Goal: Task Accomplishment & Management: Use online tool/utility

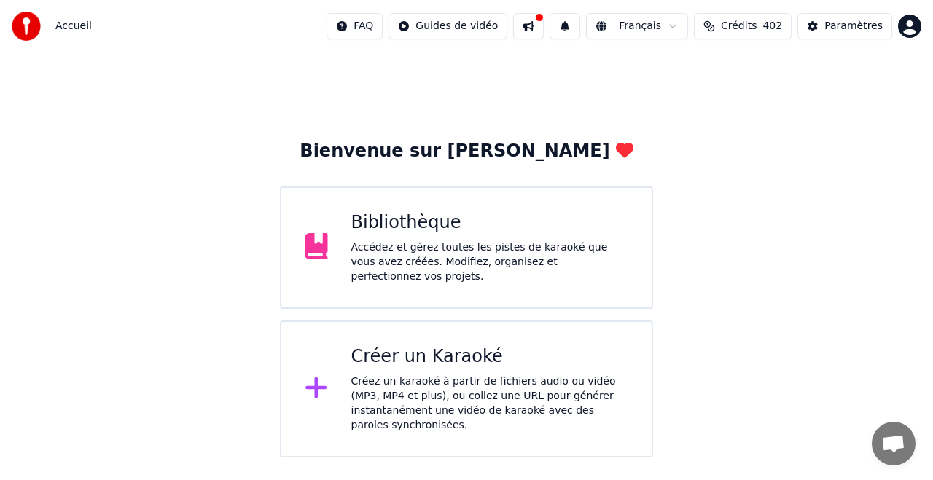
click at [429, 362] on div "Créer un Karaoké" at bounding box center [490, 356] width 278 height 23
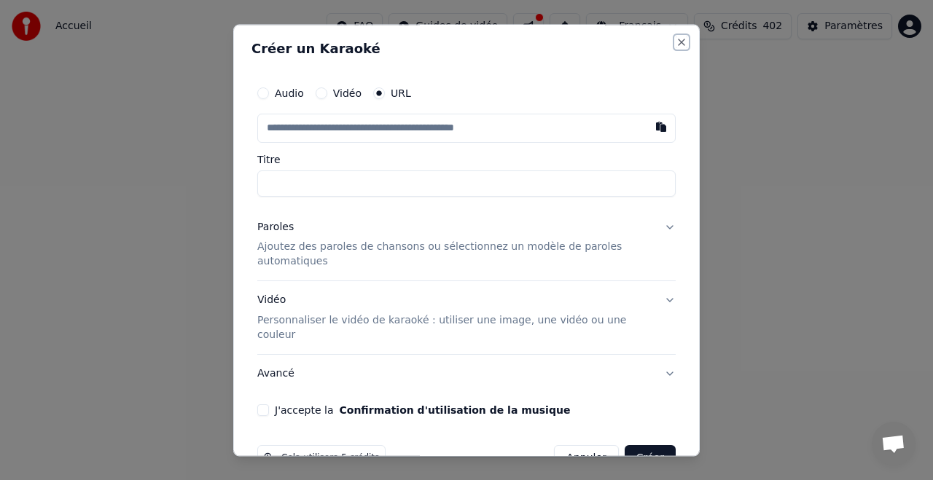
click at [678, 42] on button "Close" at bounding box center [681, 42] width 12 height 12
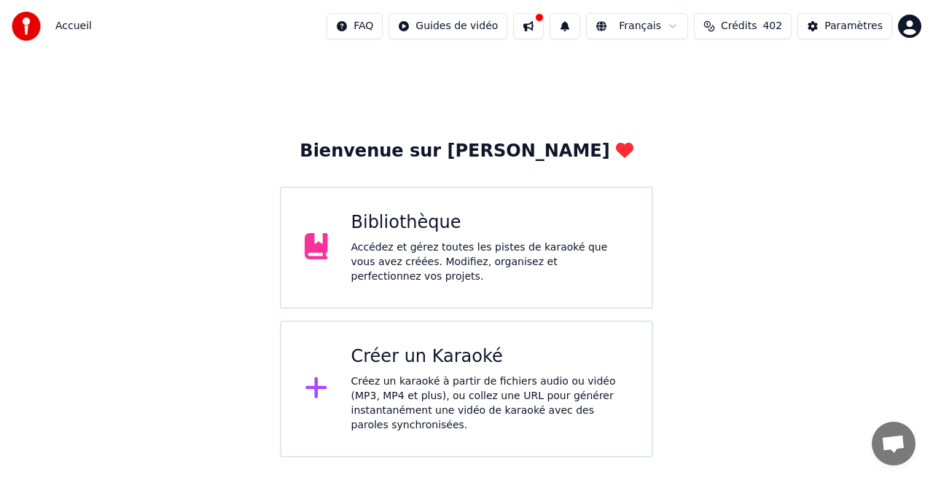
click at [414, 233] on div "Bibliothèque" at bounding box center [490, 222] width 278 height 23
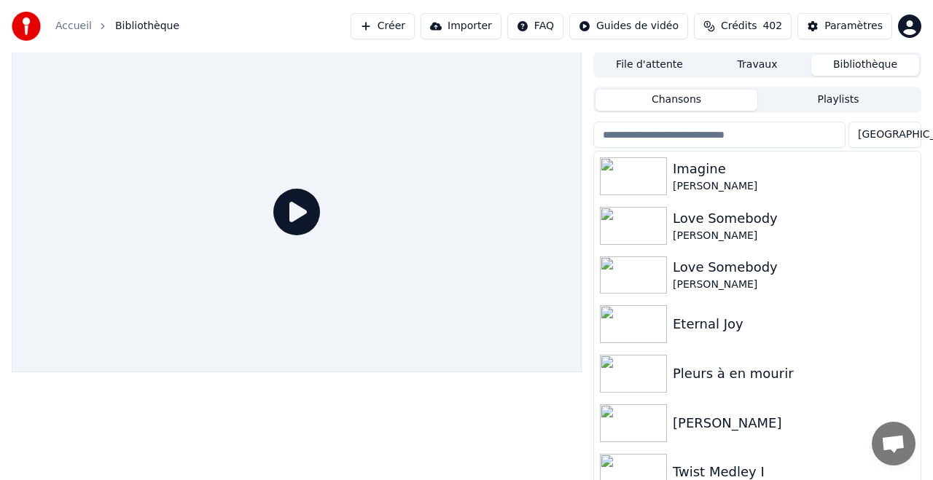
scroll to position [3, 0]
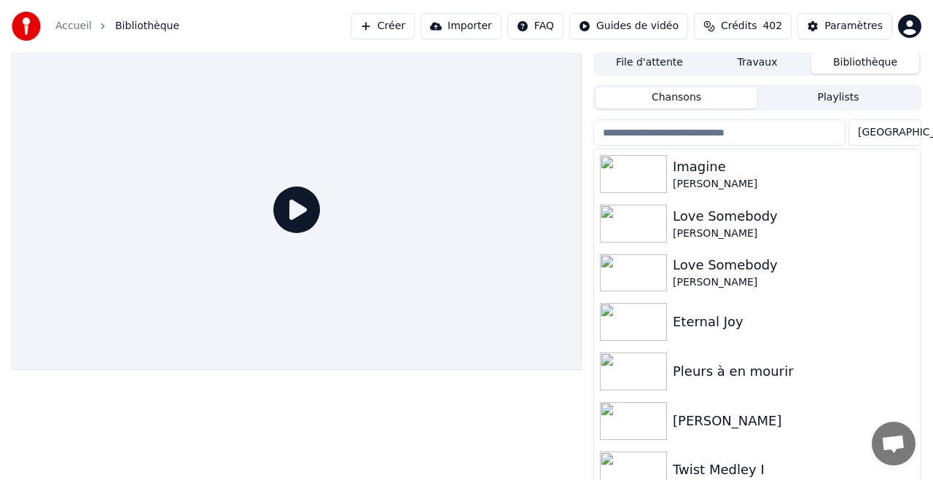
click at [473, 26] on button "Importer" at bounding box center [460, 26] width 81 height 26
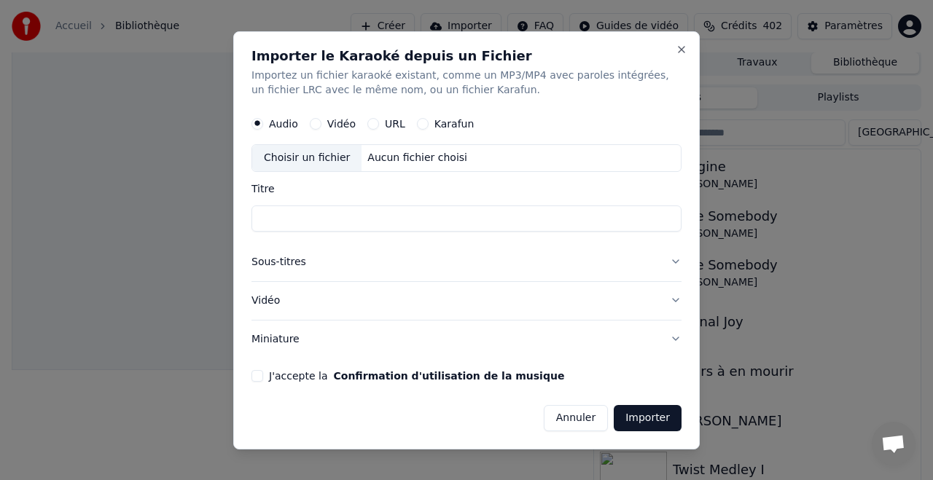
click at [377, 125] on div "URL" at bounding box center [386, 124] width 38 height 12
click at [372, 124] on button "URL" at bounding box center [373, 124] width 12 height 12
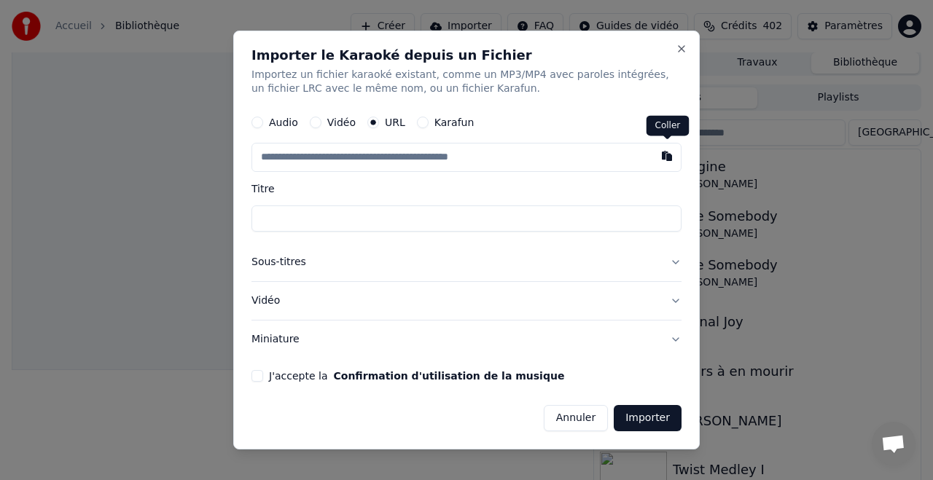
click at [669, 159] on button "button" at bounding box center [666, 157] width 29 height 26
type input "**********"
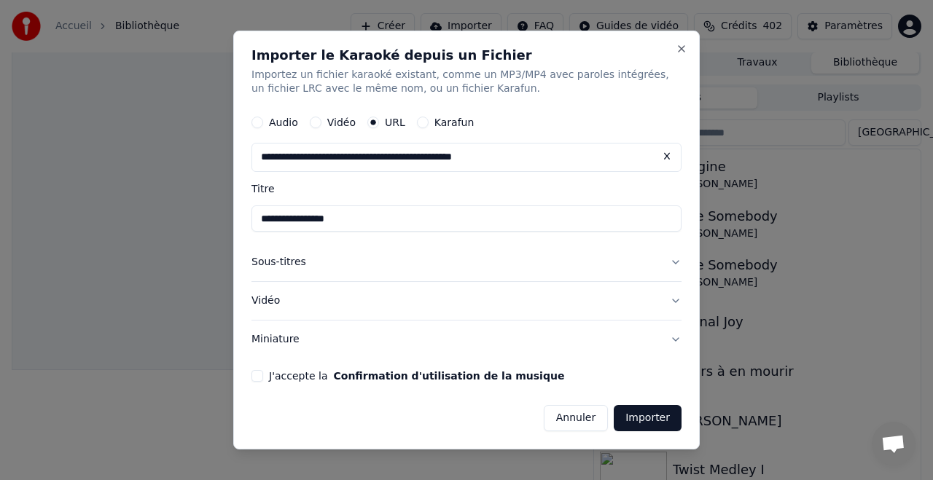
click at [294, 264] on button "Sous-titres" at bounding box center [466, 263] width 430 height 38
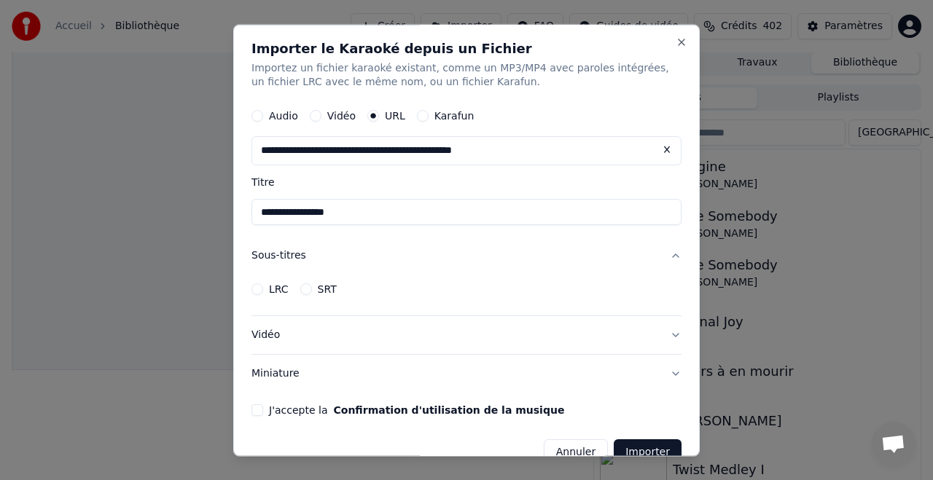
click at [294, 262] on button "Sous-titres" at bounding box center [466, 257] width 430 height 38
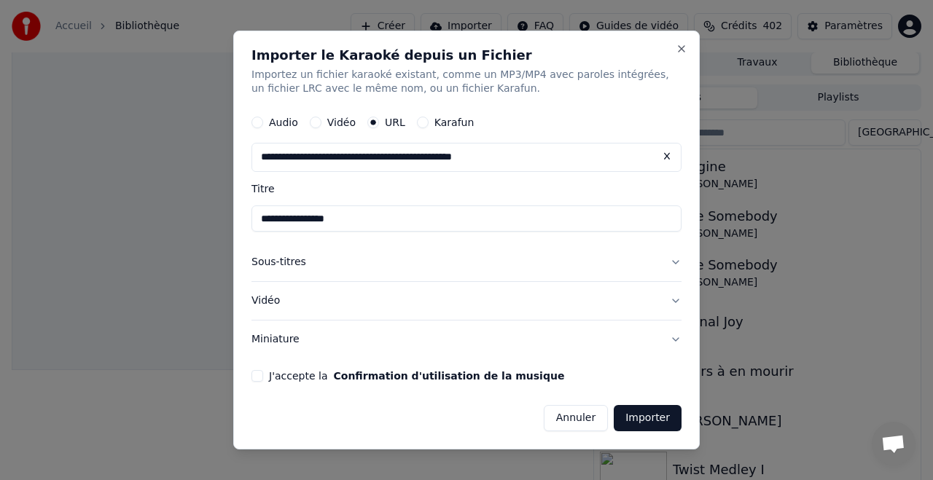
click at [270, 302] on button "Vidéo" at bounding box center [466, 301] width 430 height 38
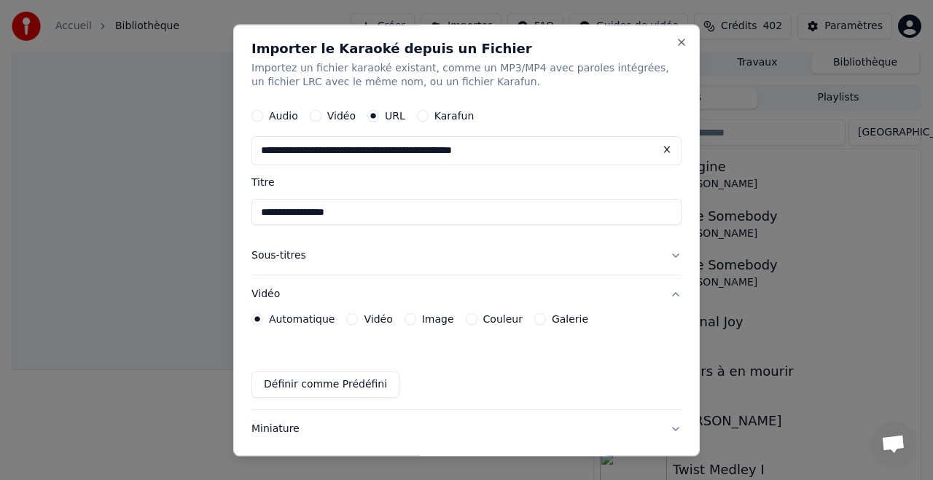
click at [499, 320] on label "Couleur" at bounding box center [502, 320] width 39 height 10
click at [477, 320] on button "Couleur" at bounding box center [472, 320] width 12 height 12
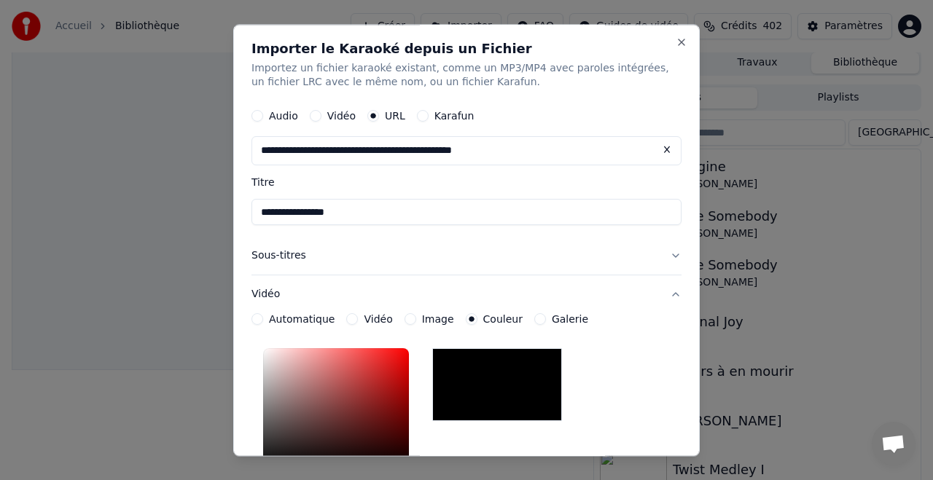
click at [616, 353] on div "*******" at bounding box center [466, 440] width 430 height 195
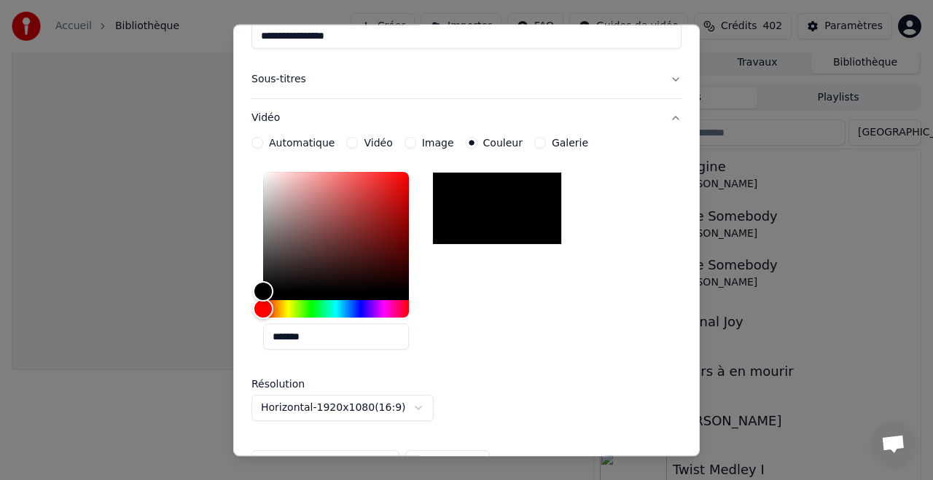
scroll to position [0, 0]
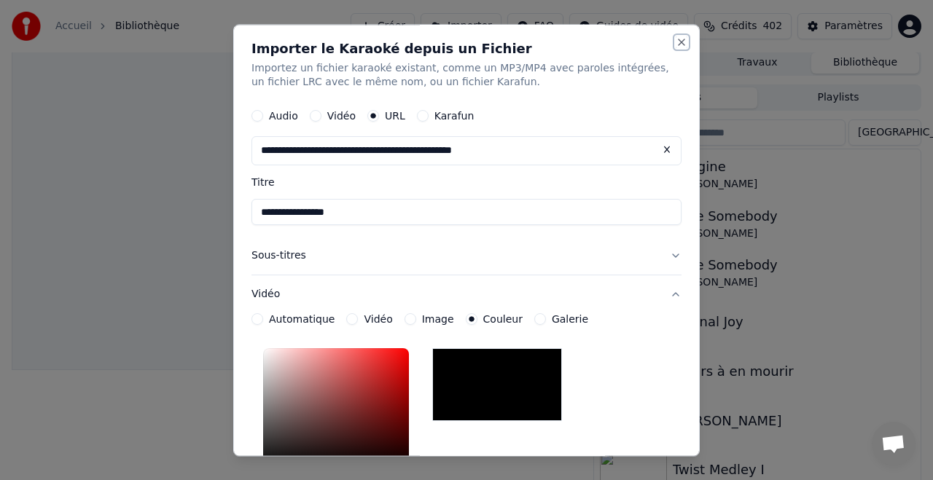
click at [682, 43] on button "Close" at bounding box center [681, 42] width 12 height 12
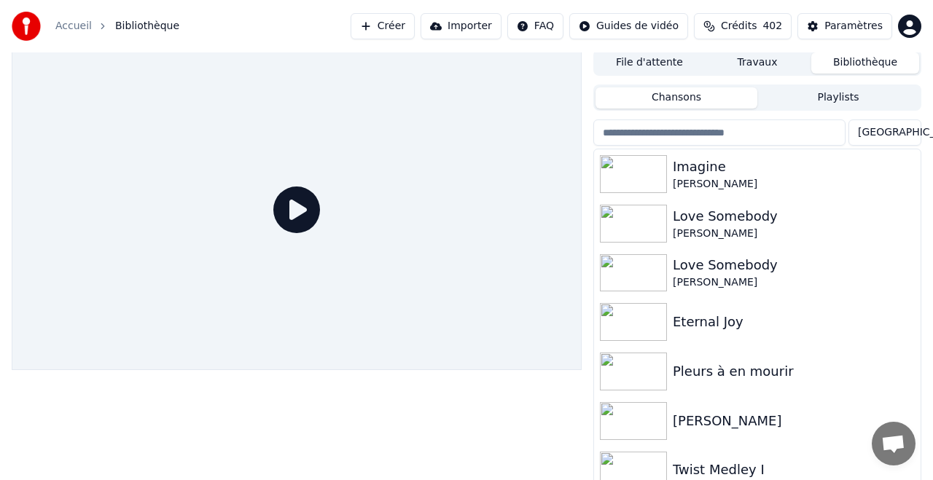
click at [401, 26] on button "Créer" at bounding box center [382, 26] width 64 height 26
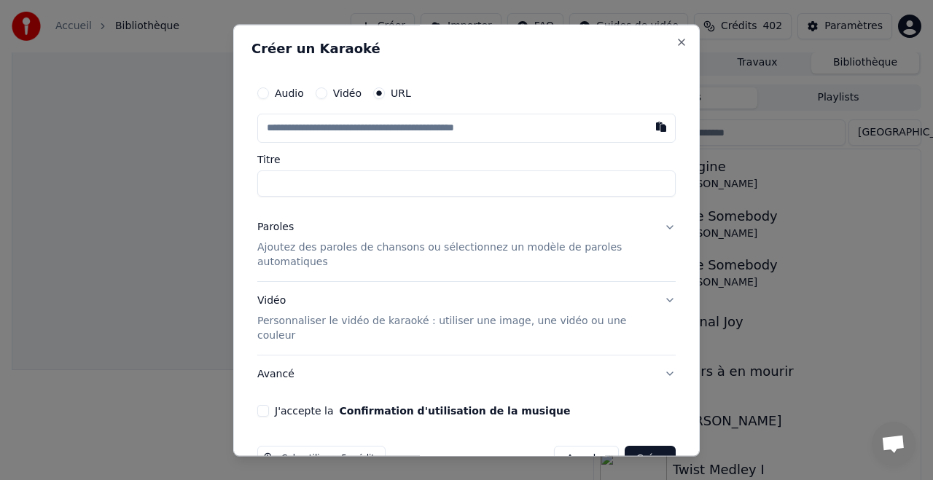
click at [659, 127] on button "button" at bounding box center [660, 127] width 29 height 26
type input "**********"
click at [336, 250] on p "Ajoutez des paroles de chansons ou sélectionnez un modèle de paroles automatiqu…" at bounding box center [454, 254] width 395 height 29
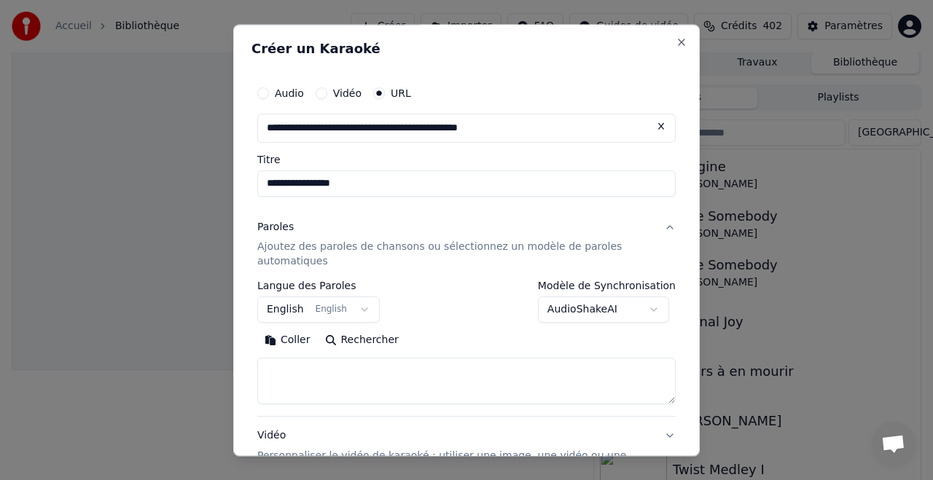
click at [366, 342] on button "Rechercher" at bounding box center [362, 340] width 88 height 23
type textarea "**********"
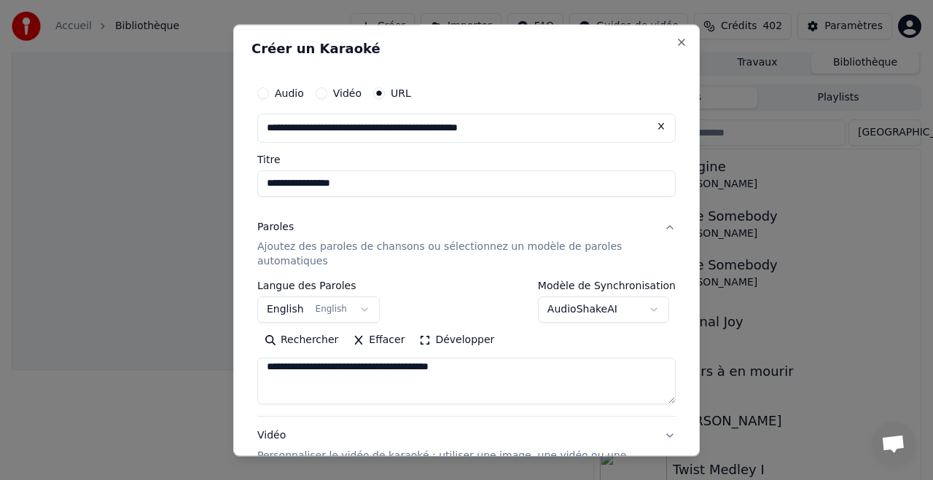
scroll to position [396, 0]
click at [384, 339] on button "Effacer" at bounding box center [378, 340] width 66 height 23
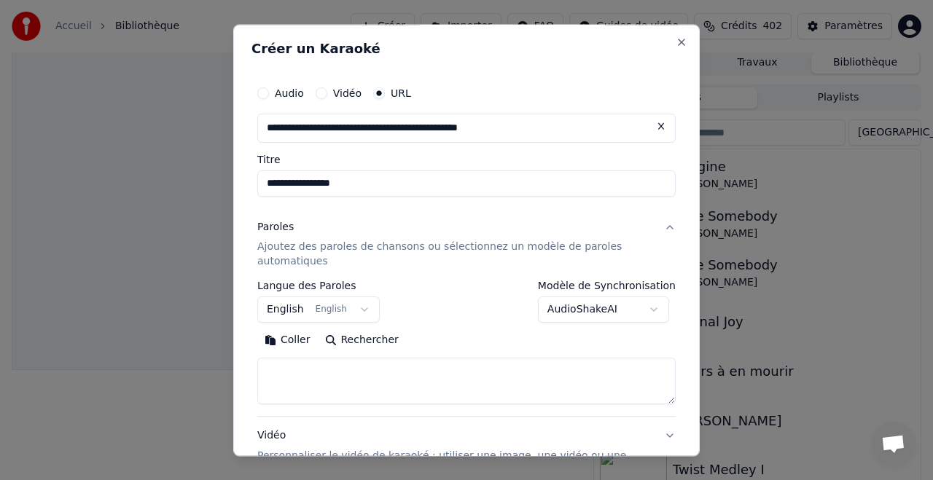
scroll to position [0, 0]
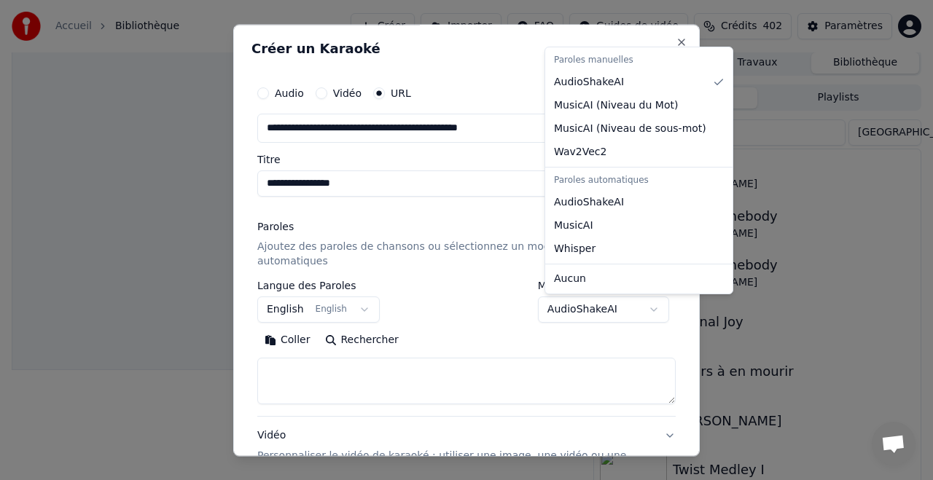
click at [656, 307] on body "**********" at bounding box center [466, 237] width 933 height 480
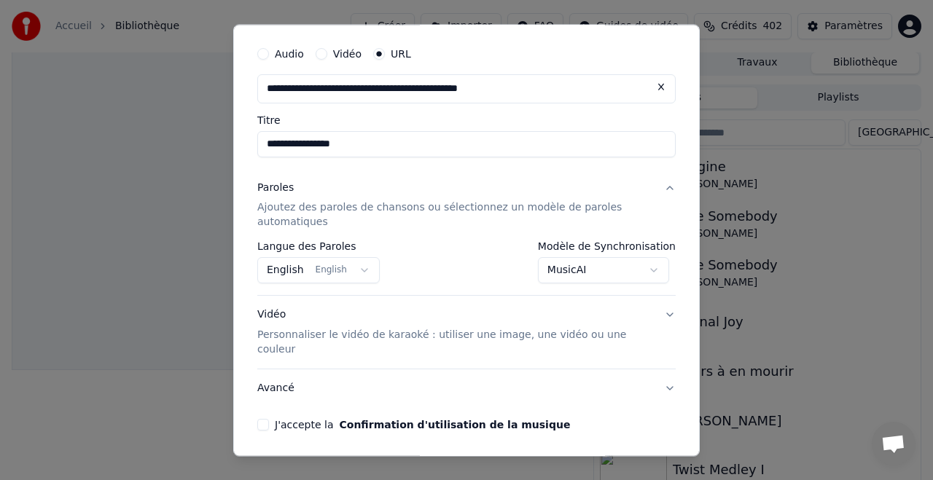
scroll to position [79, 0]
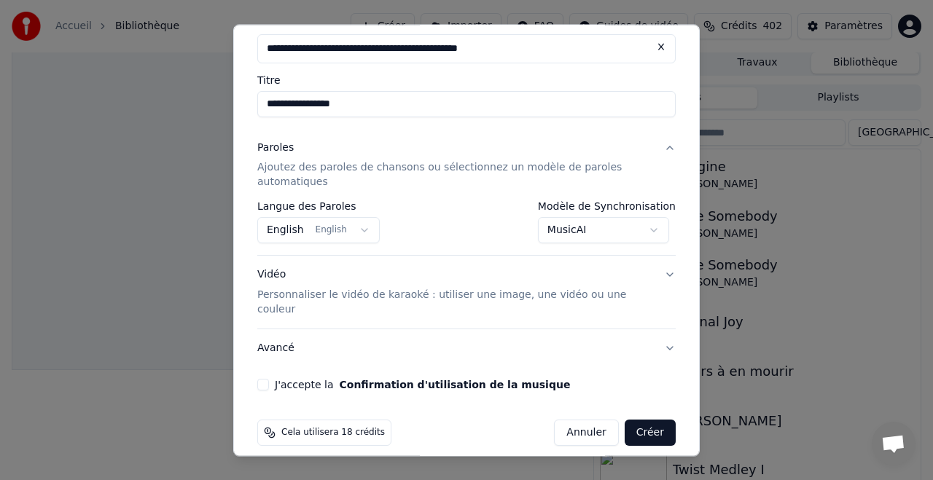
click at [270, 380] on div "J'accepte la Confirmation d'utilisation de la musique" at bounding box center [466, 386] width 418 height 12
click at [264, 380] on button "J'accepte la Confirmation d'utilisation de la musique" at bounding box center [263, 386] width 12 height 12
click at [645, 420] on button "Créer" at bounding box center [649, 433] width 51 height 26
select select "**********"
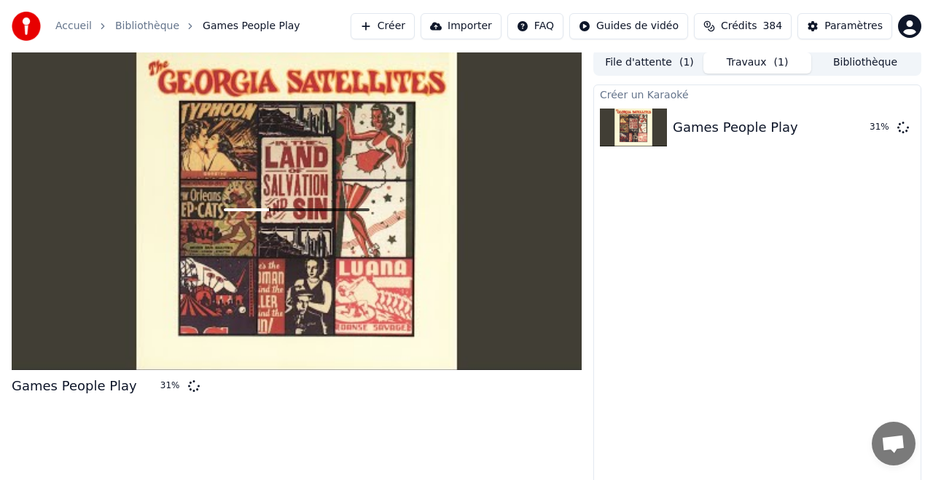
scroll to position [0, 0]
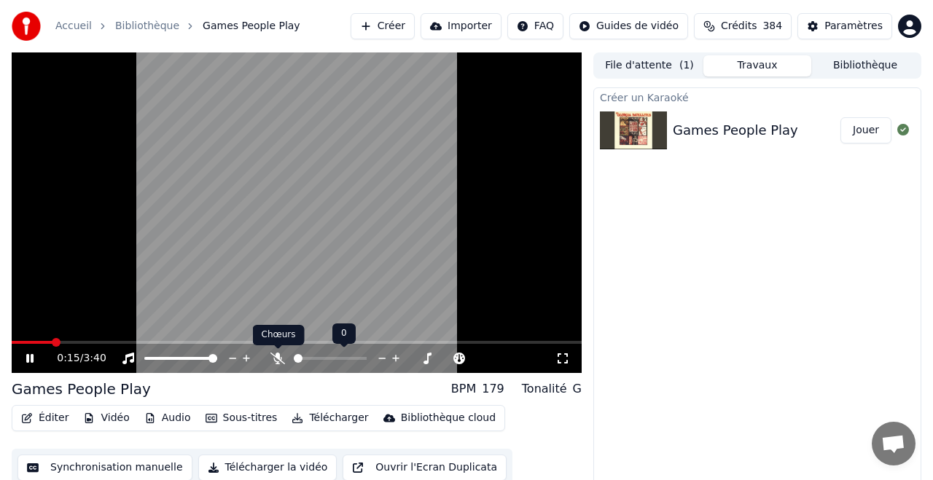
click at [276, 357] on icon at bounding box center [277, 359] width 15 height 12
click at [275, 358] on icon at bounding box center [278, 359] width 8 height 12
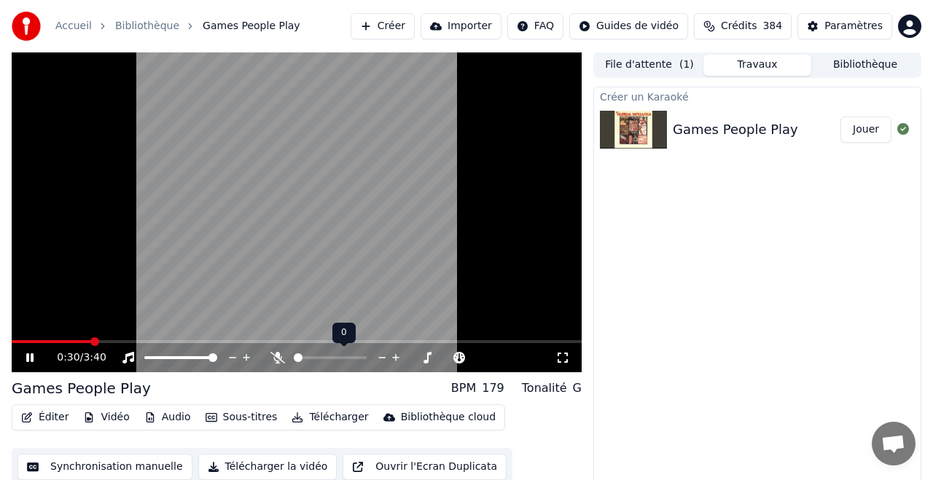
click at [278, 356] on icon at bounding box center [277, 358] width 15 height 12
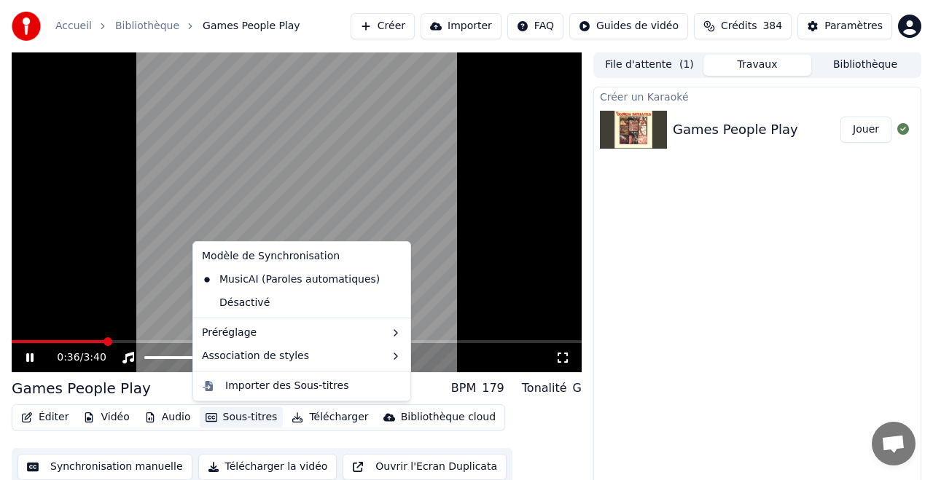
click at [236, 417] on button "Sous-titres" at bounding box center [242, 417] width 84 height 20
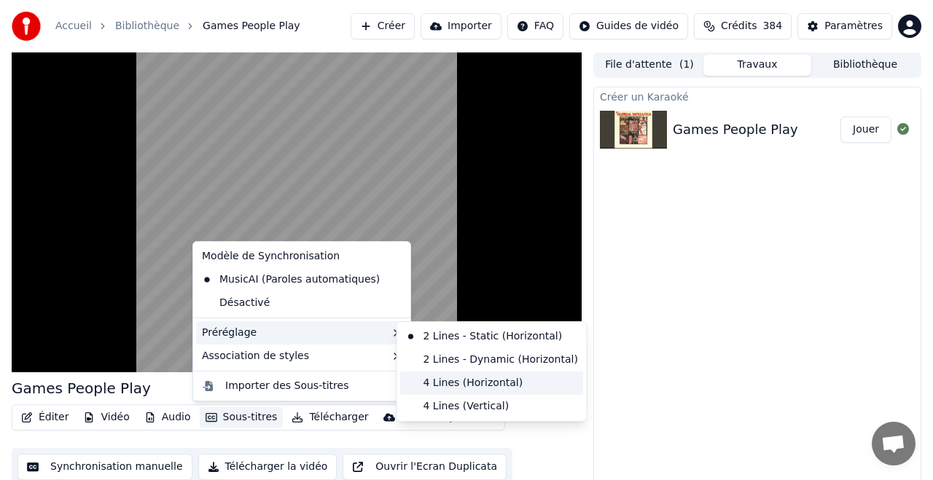
click at [482, 380] on div "4 Lines (Horizontal)" at bounding box center [492, 383] width 184 height 23
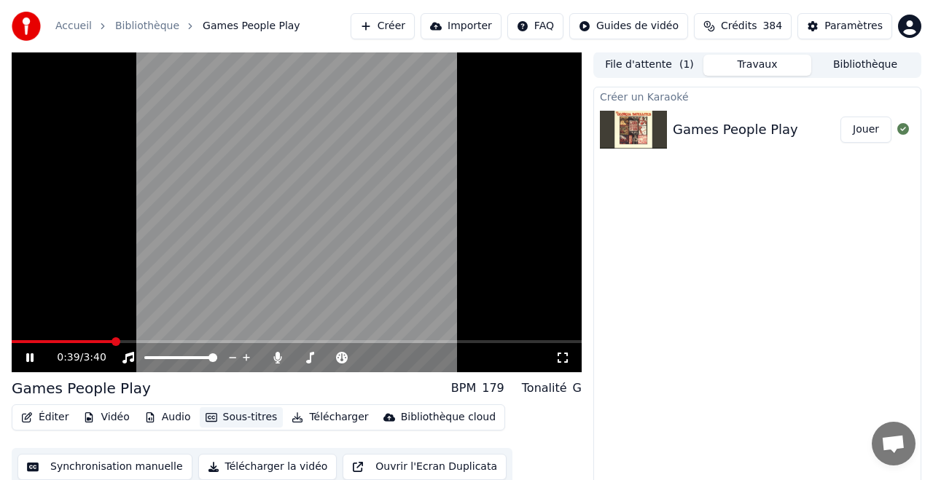
scroll to position [0, 0]
click at [109, 417] on button "Vidéo" at bounding box center [106, 418] width 58 height 20
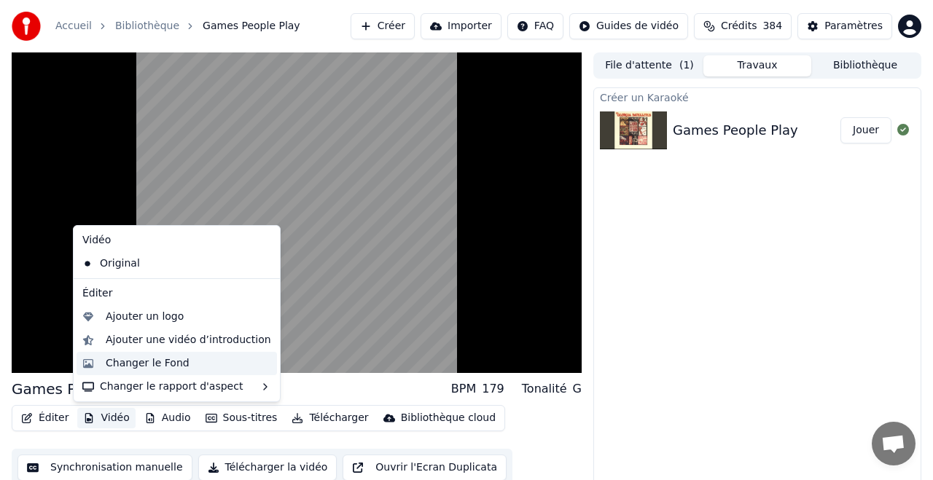
click at [168, 365] on div "Changer le Fond" at bounding box center [148, 363] width 84 height 15
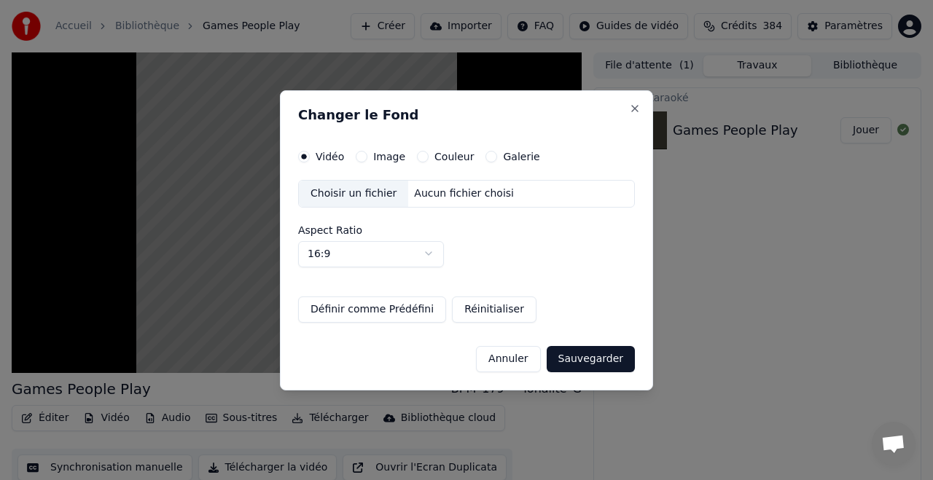
click at [449, 157] on label "Couleur" at bounding box center [453, 157] width 39 height 10
click at [428, 157] on button "Couleur" at bounding box center [423, 157] width 12 height 12
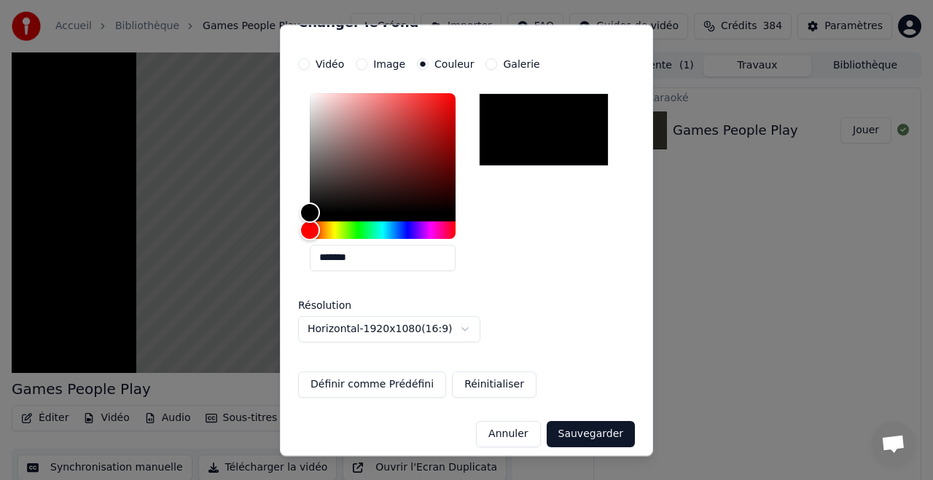
scroll to position [36, 0]
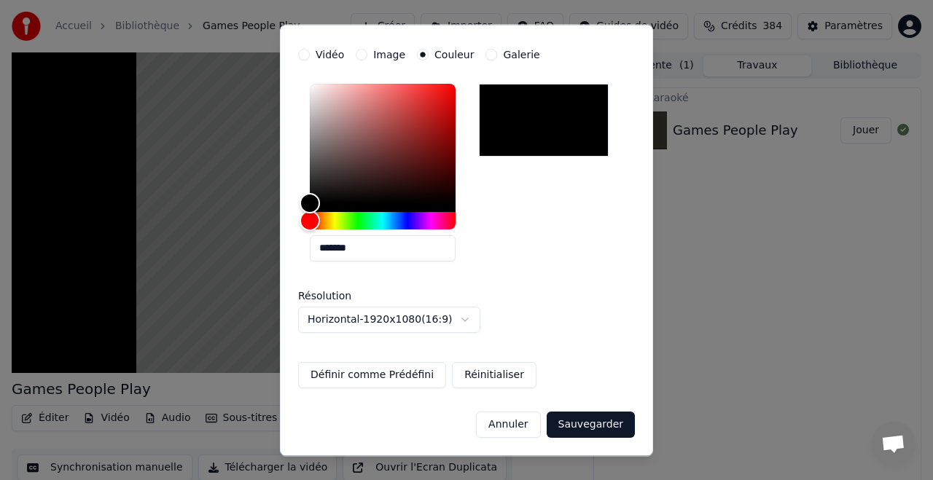
click at [513, 423] on button "Annuler" at bounding box center [508, 425] width 64 height 26
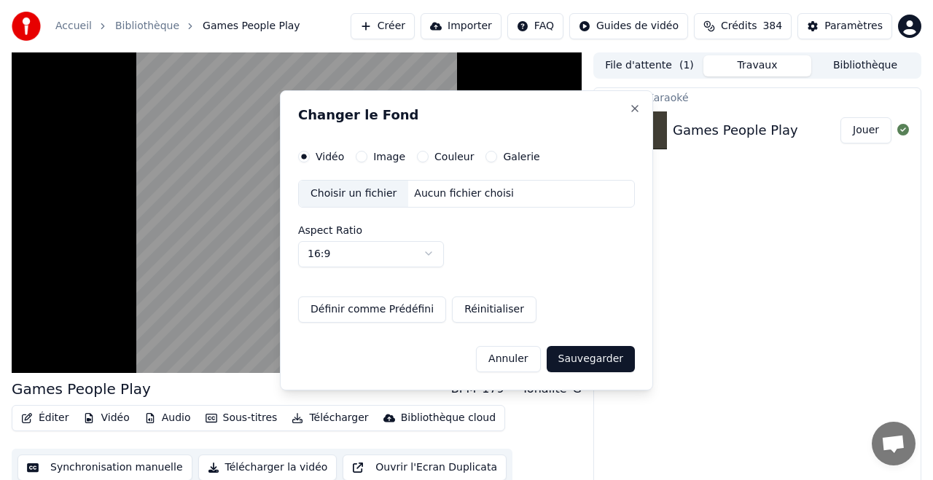
scroll to position [0, 0]
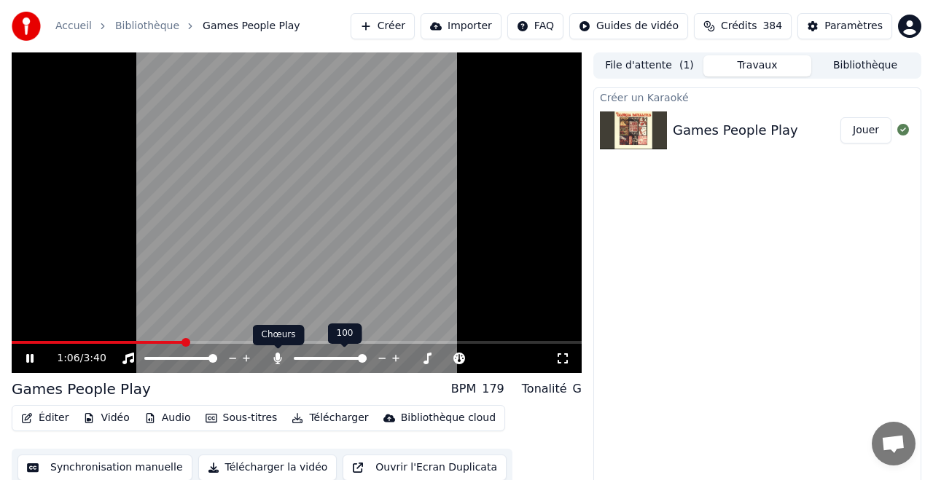
click at [277, 359] on icon at bounding box center [278, 359] width 8 height 12
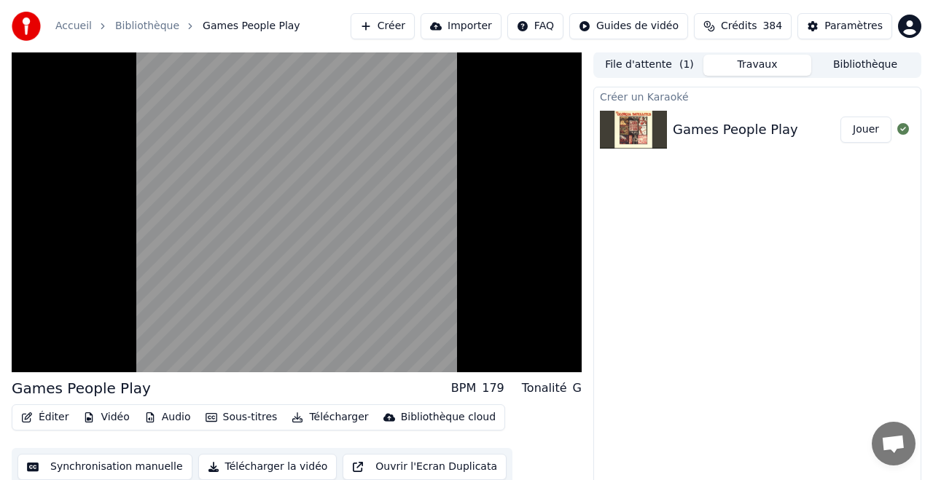
click at [108, 415] on button "Vidéo" at bounding box center [106, 417] width 58 height 20
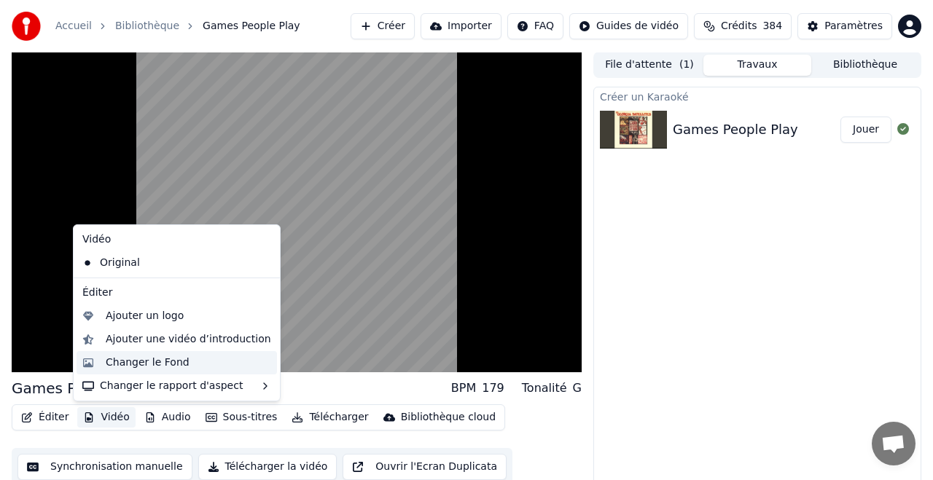
click at [176, 361] on div "Changer le Fond" at bounding box center [148, 363] width 84 height 15
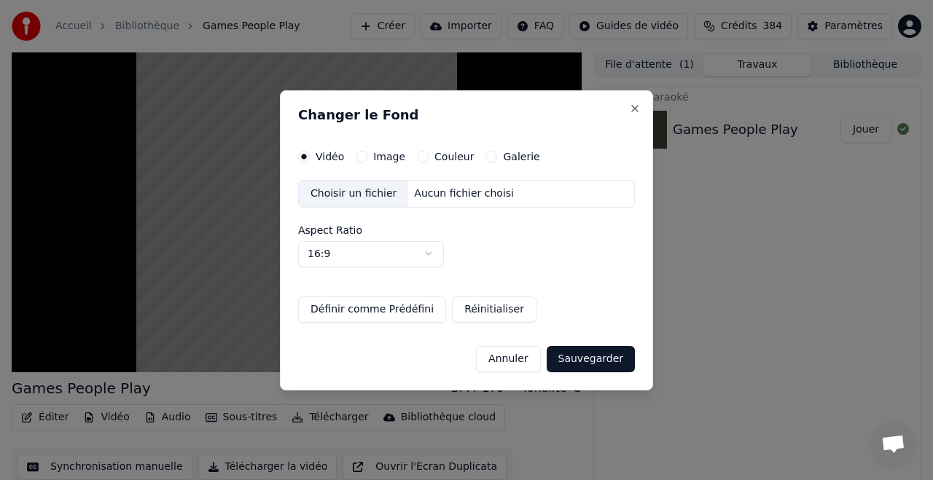
click at [448, 156] on label "Couleur" at bounding box center [453, 157] width 39 height 10
click at [428, 156] on button "Couleur" at bounding box center [423, 157] width 12 height 12
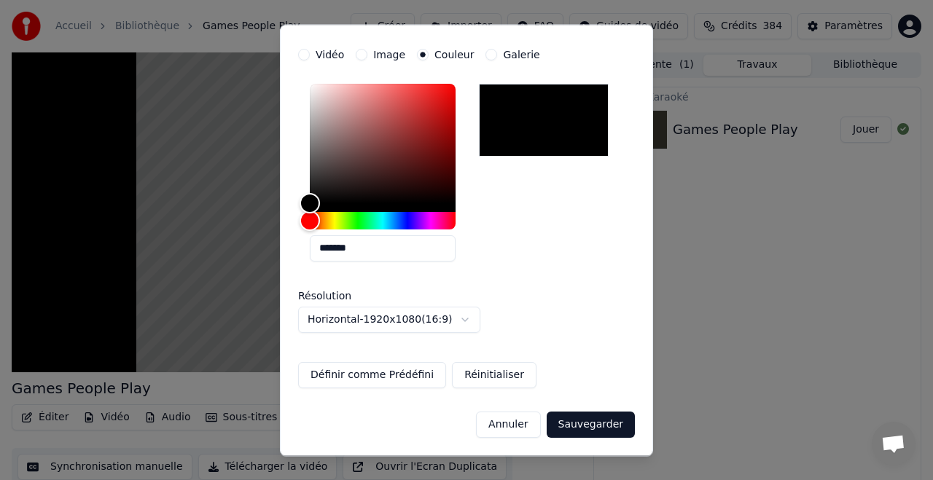
click at [595, 426] on button "Sauvegarder" at bounding box center [590, 425] width 88 height 26
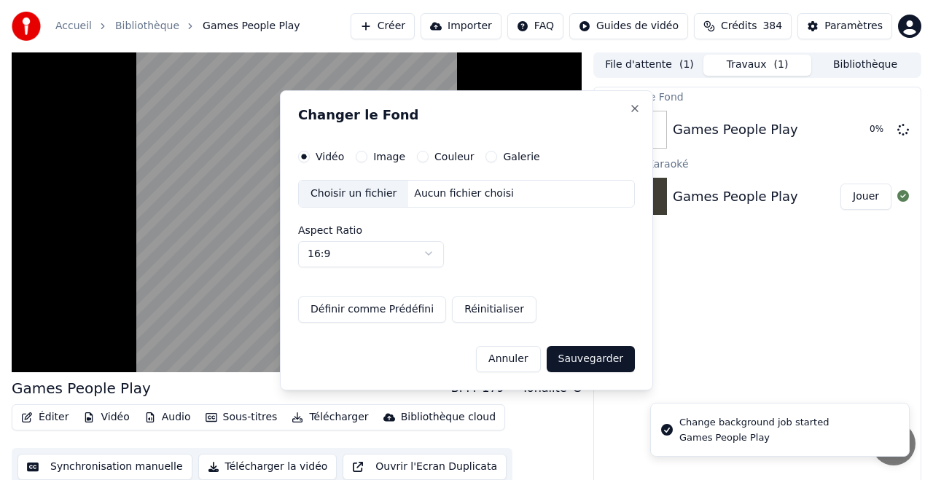
scroll to position [0, 0]
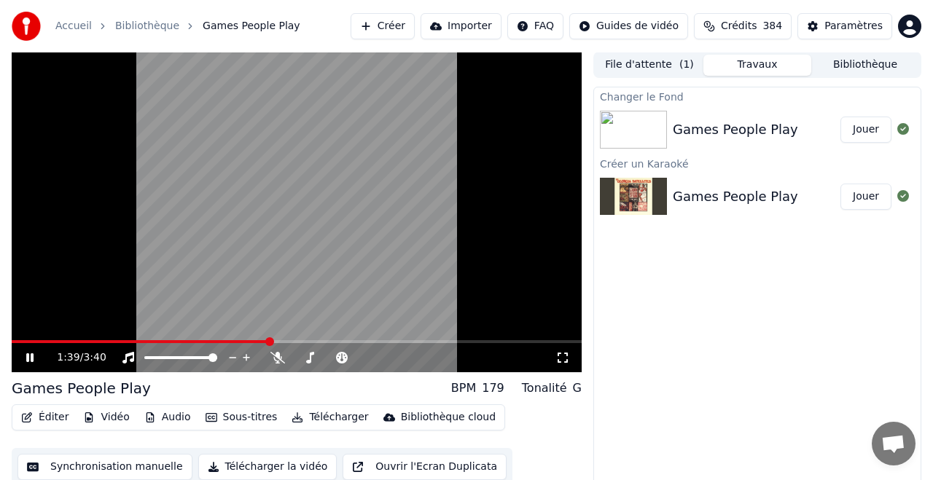
click at [864, 132] on button "Jouer" at bounding box center [865, 130] width 51 height 26
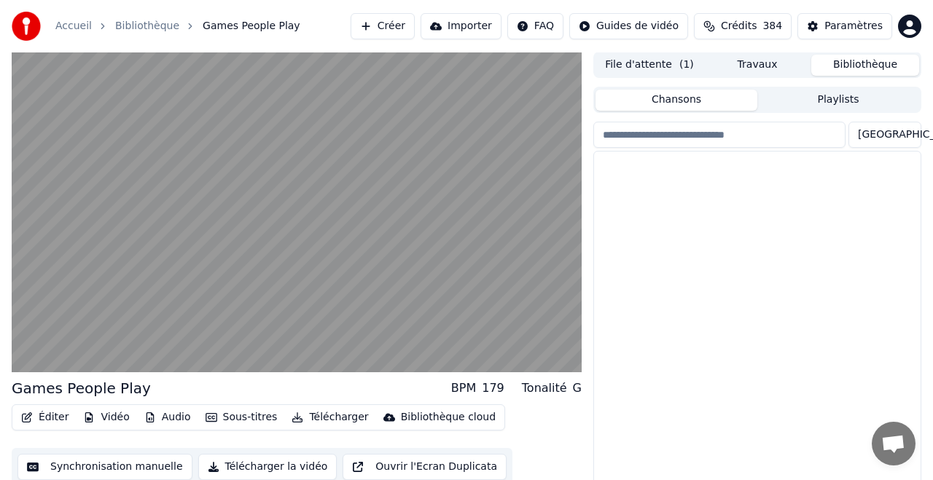
click at [855, 65] on button "Bibliothèque" at bounding box center [865, 65] width 108 height 21
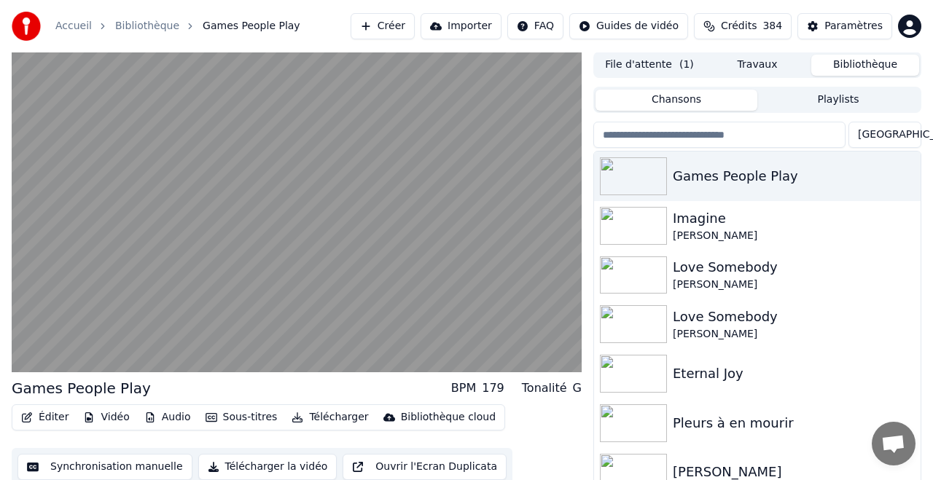
click at [660, 66] on button "File d'attente ( 1 )" at bounding box center [649, 65] width 108 height 21
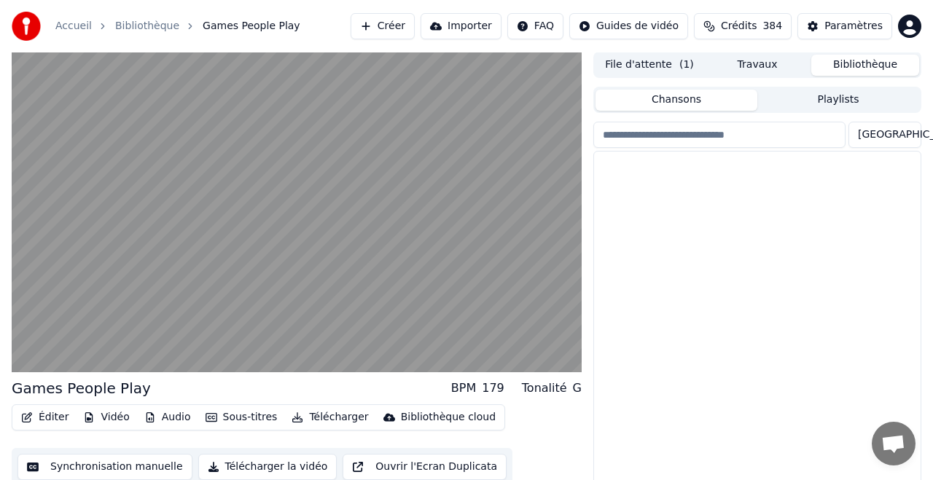
click at [850, 60] on button "Bibliothèque" at bounding box center [865, 65] width 108 height 21
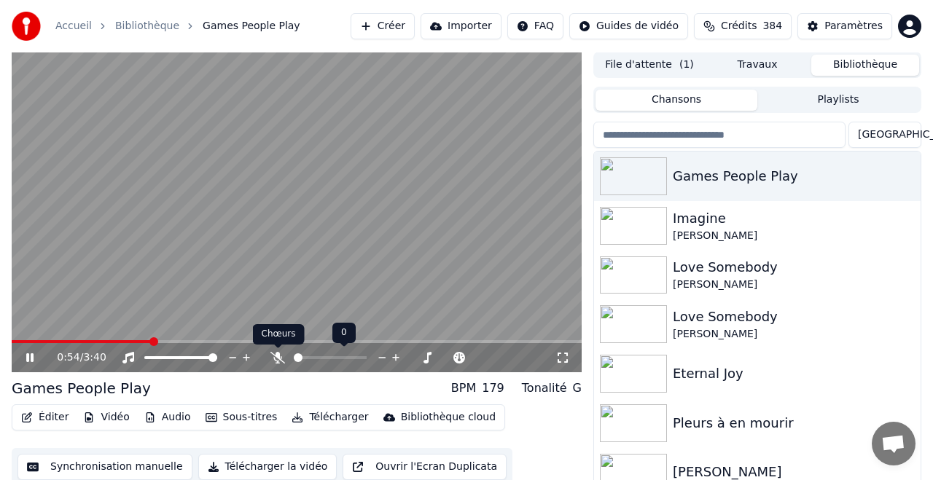
click at [274, 358] on icon at bounding box center [277, 358] width 15 height 12
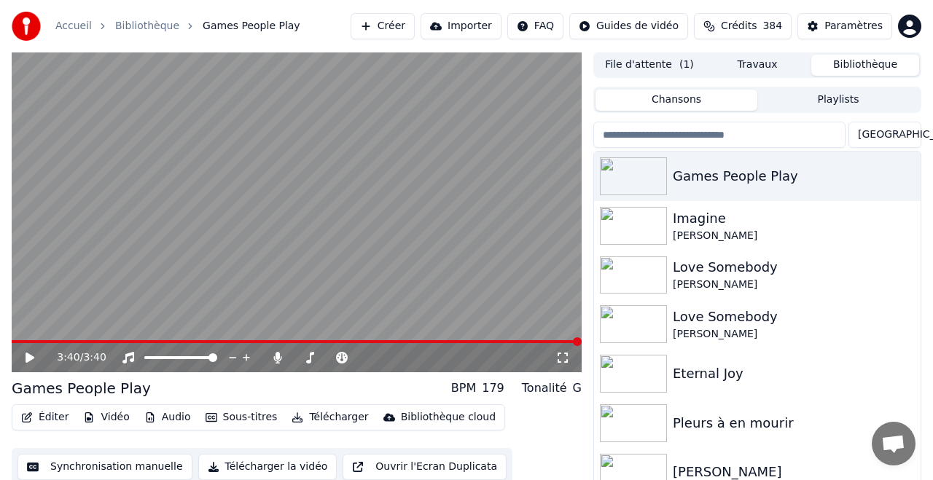
click at [385, 26] on button "Créer" at bounding box center [382, 26] width 64 height 26
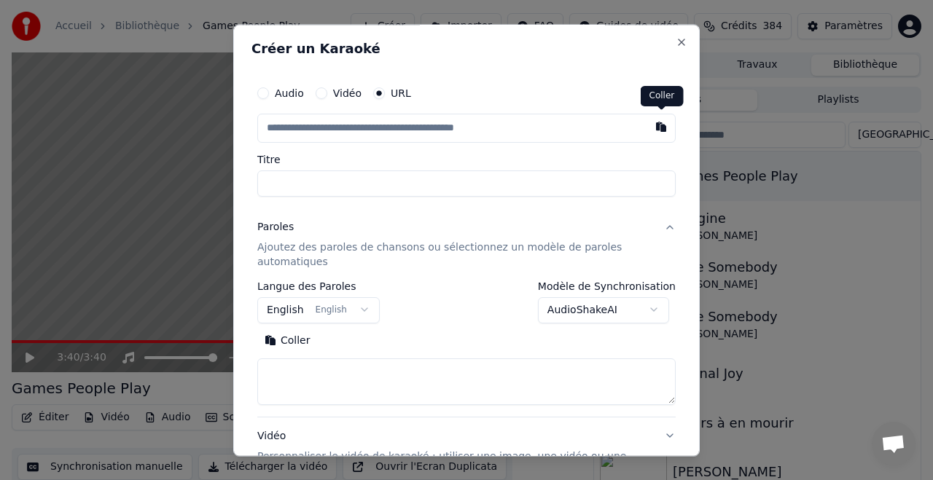
click at [663, 130] on button "button" at bounding box center [660, 127] width 29 height 26
type input "**********"
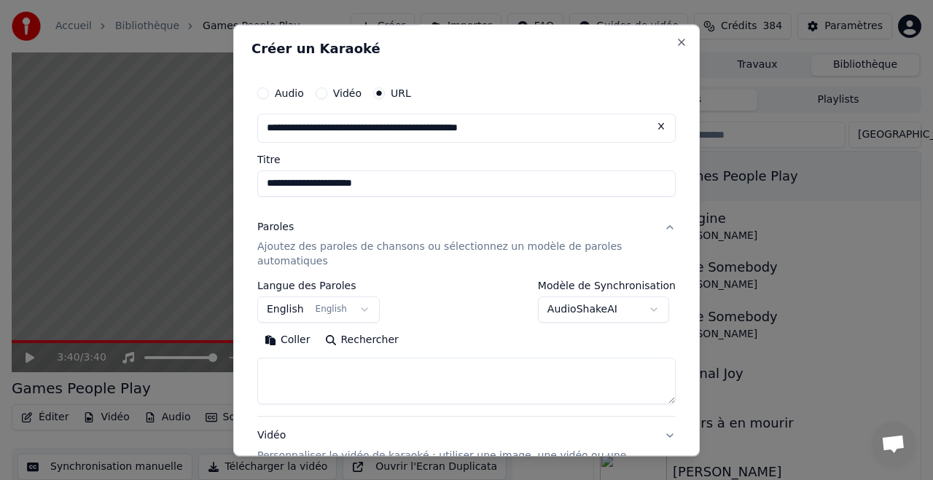
click at [370, 341] on button "Rechercher" at bounding box center [362, 340] width 88 height 23
type textarea "**********"
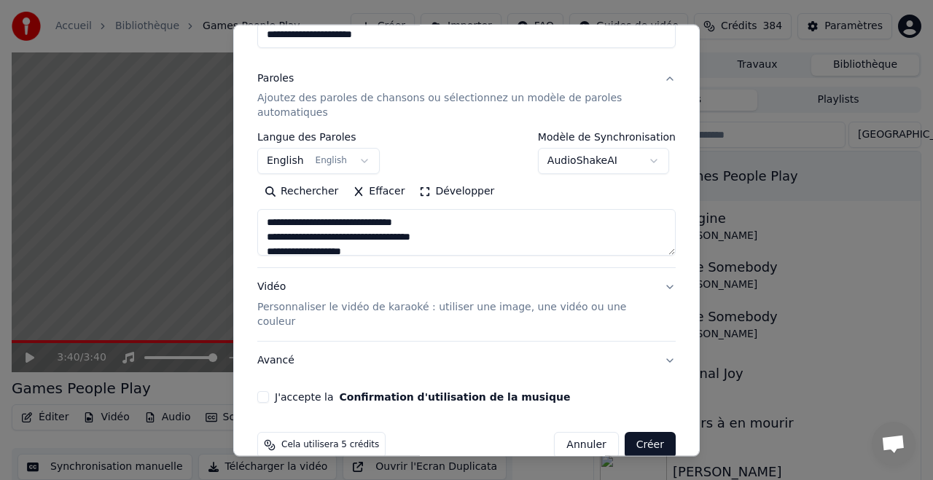
scroll to position [161, 0]
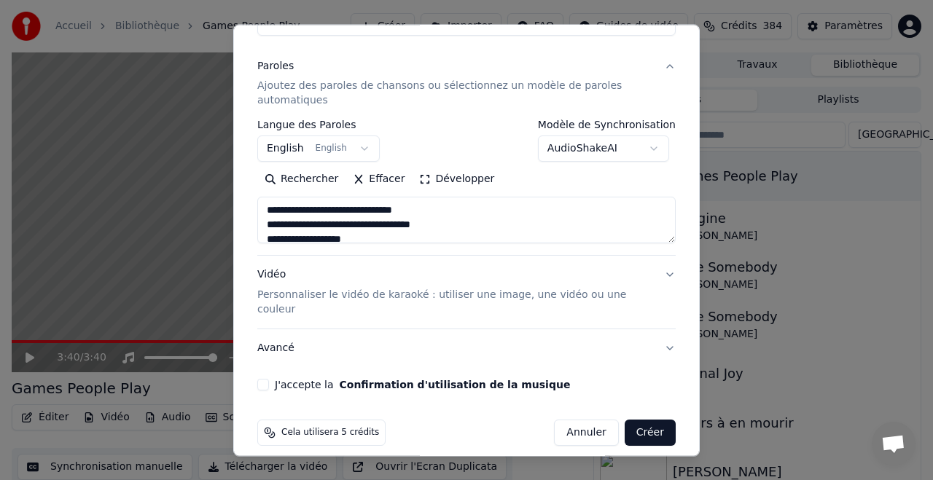
click at [264, 380] on button "J'accepte la Confirmation d'utilisation de la musique" at bounding box center [263, 386] width 12 height 12
click at [652, 420] on button "Créer" at bounding box center [649, 433] width 51 height 26
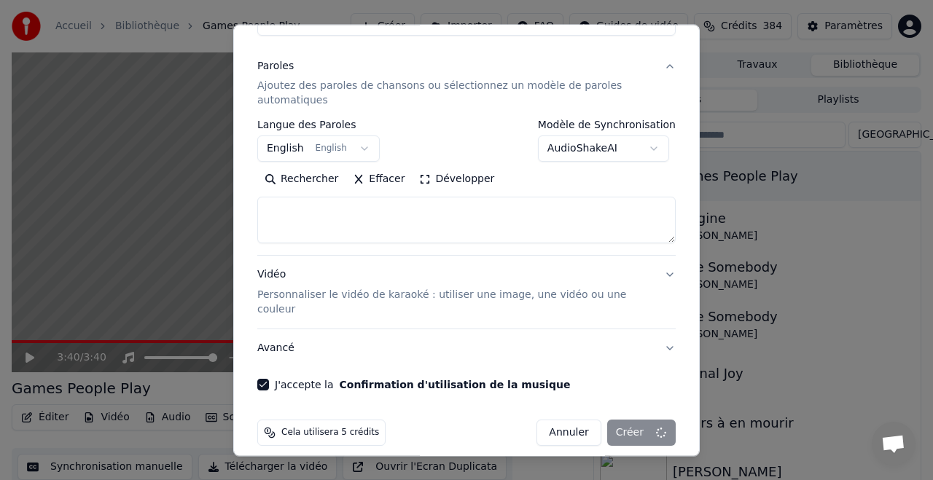
select select
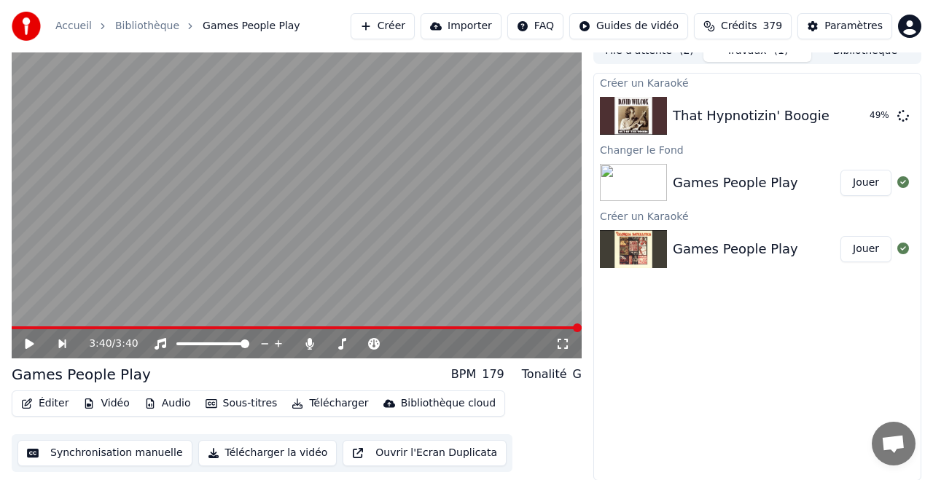
click at [866, 181] on button "Jouer" at bounding box center [865, 183] width 51 height 26
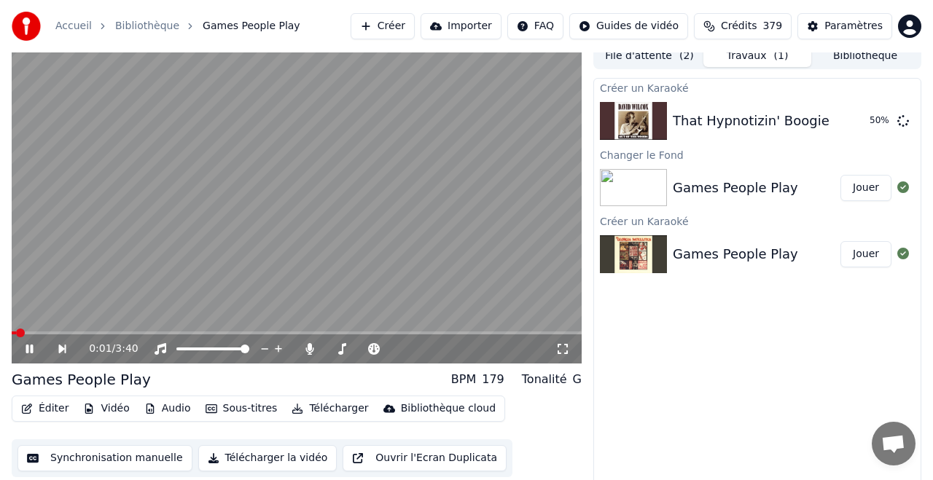
drag, startPoint x: 45, startPoint y: 334, endPoint x: 73, endPoint y: 333, distance: 27.7
click at [45, 334] on div "0:01 / 3:40" at bounding box center [297, 348] width 570 height 29
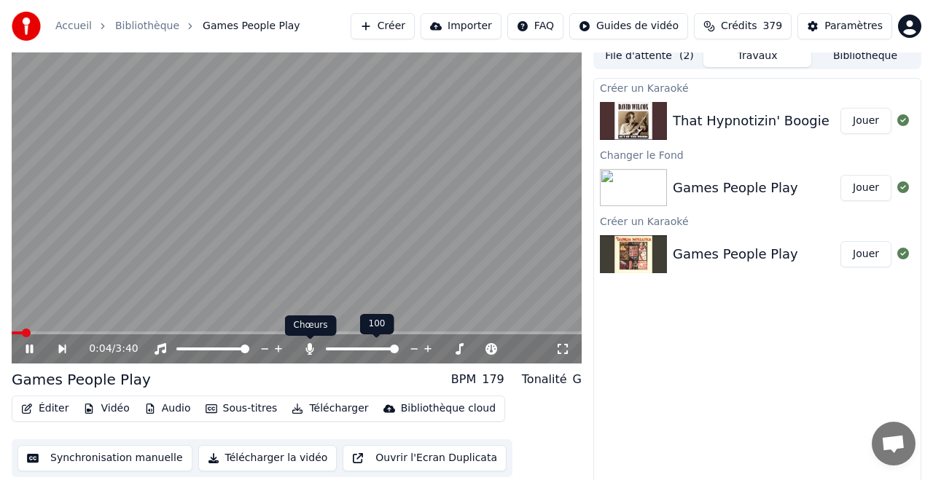
click at [310, 348] on icon at bounding box center [310, 349] width 8 height 12
click at [311, 348] on icon at bounding box center [309, 349] width 15 height 12
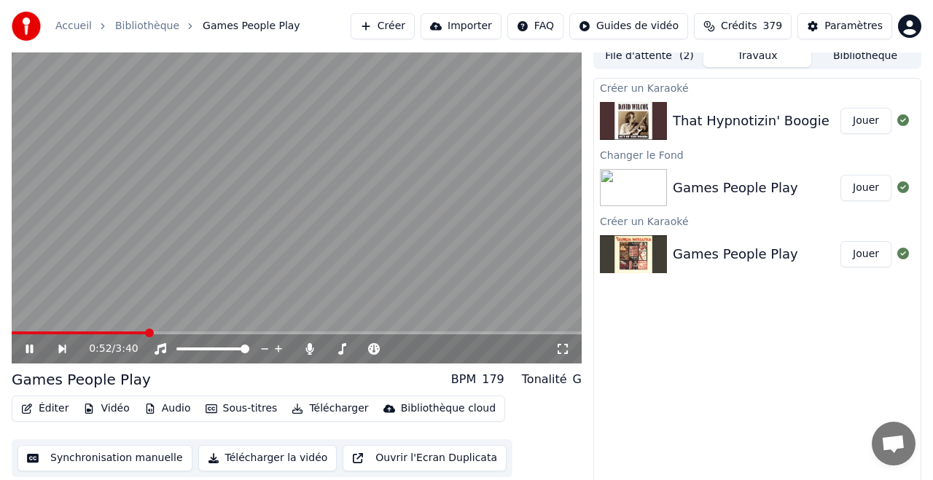
click at [862, 120] on button "Jouer" at bounding box center [865, 121] width 51 height 26
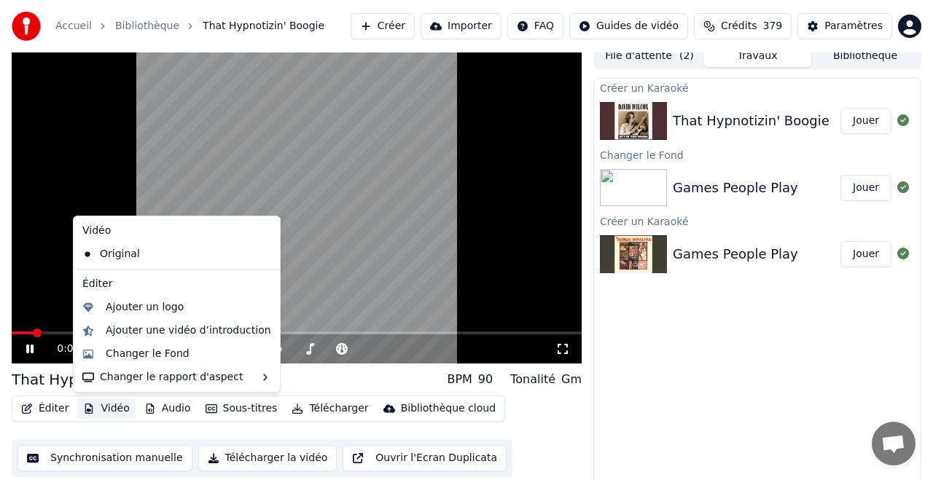
click at [107, 409] on button "Vidéo" at bounding box center [106, 409] width 58 height 20
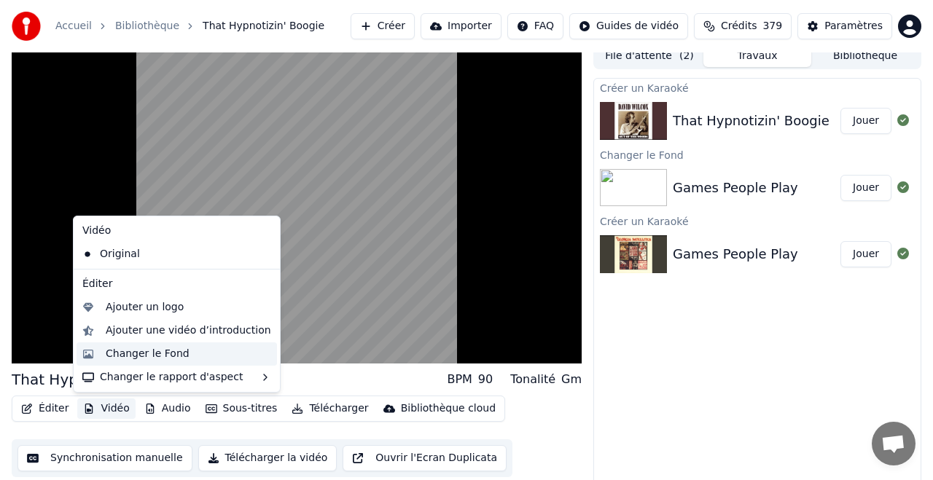
click at [180, 354] on div "Changer le Fond" at bounding box center [148, 354] width 84 height 15
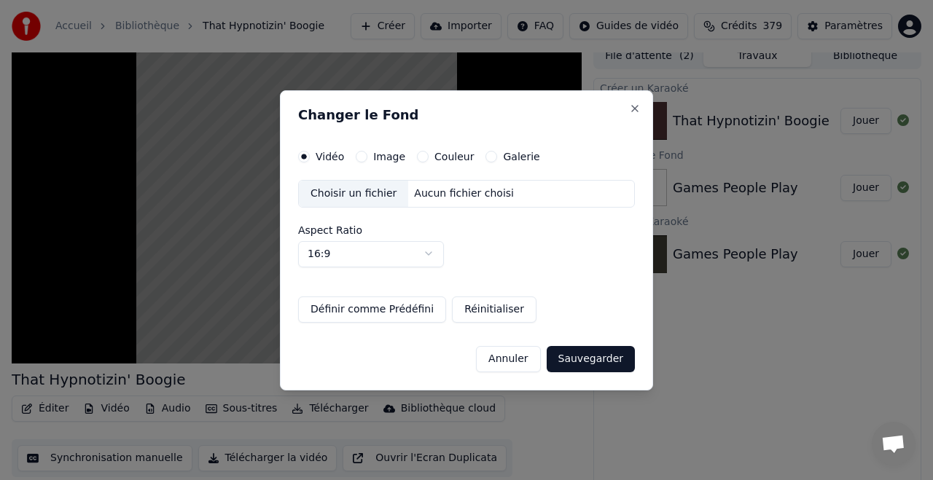
click at [440, 156] on label "Couleur" at bounding box center [453, 157] width 39 height 10
click at [428, 156] on button "Couleur" at bounding box center [423, 157] width 12 height 12
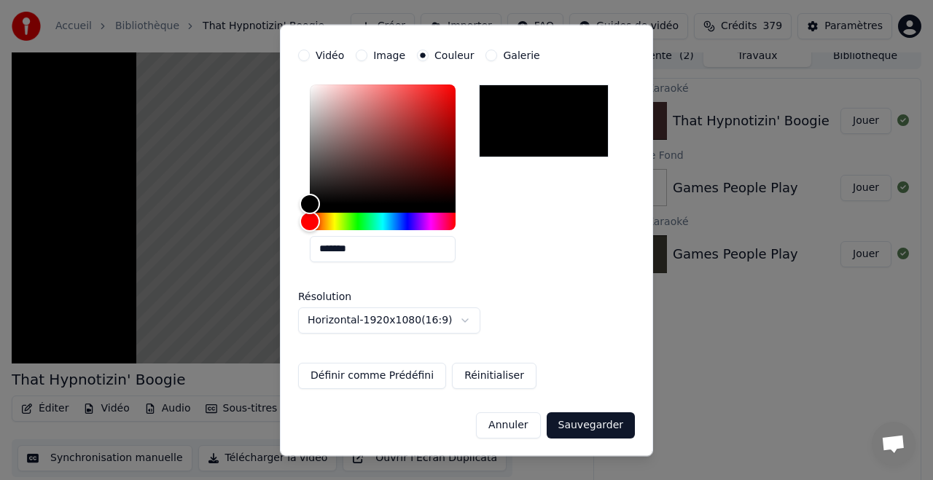
scroll to position [36, 0]
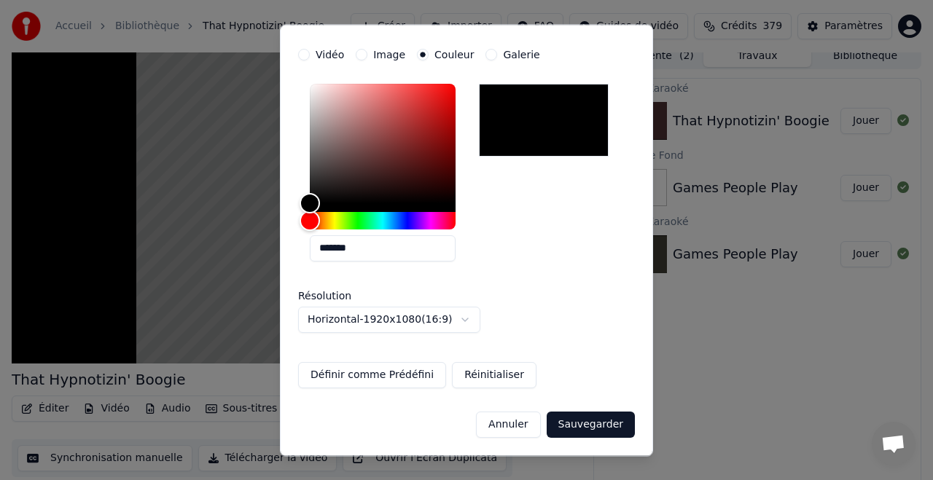
click at [595, 423] on button "Sauvegarder" at bounding box center [590, 425] width 88 height 26
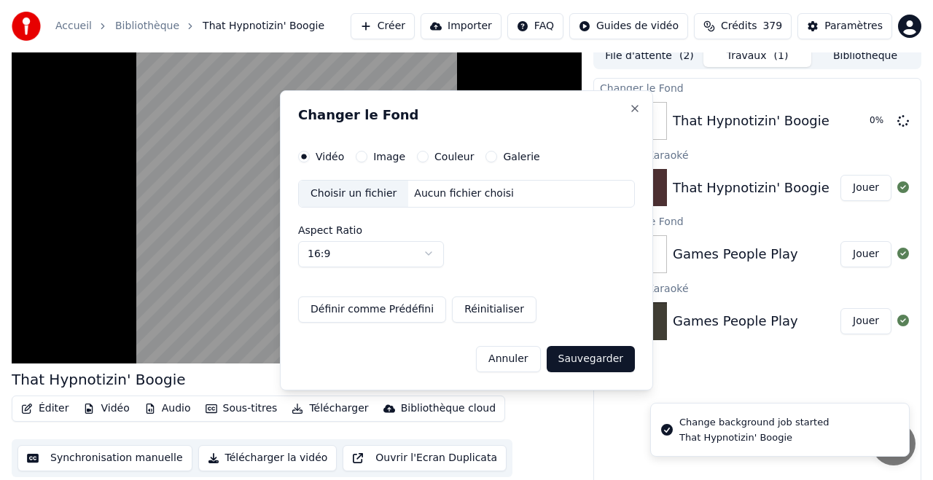
scroll to position [0, 0]
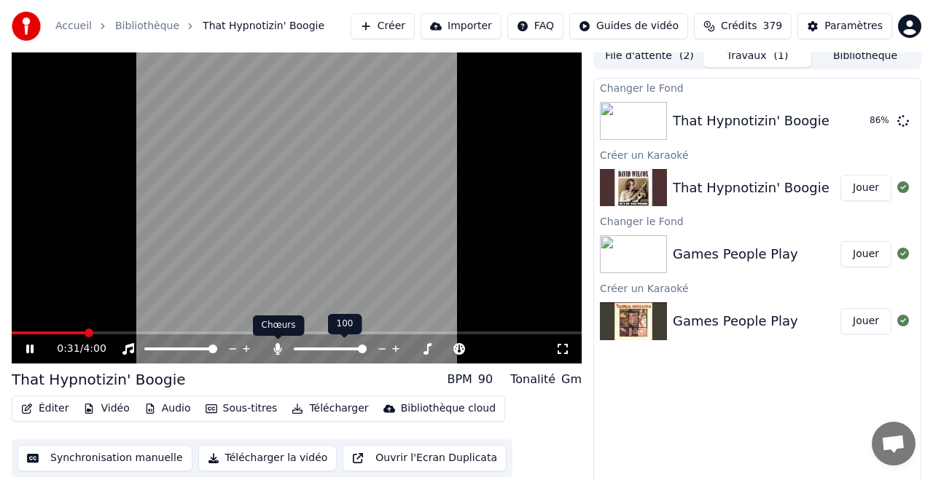
click at [281, 348] on icon at bounding box center [278, 349] width 8 height 12
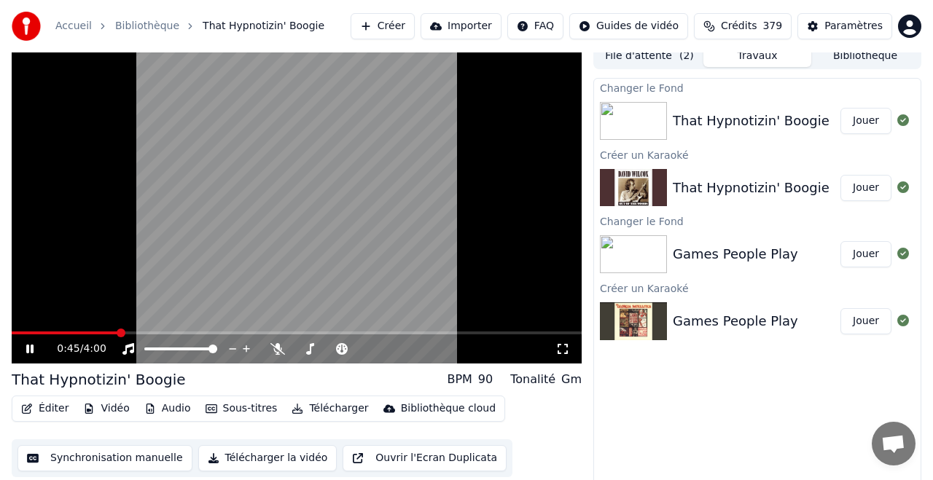
click at [243, 407] on button "Sous-titres" at bounding box center [242, 409] width 84 height 20
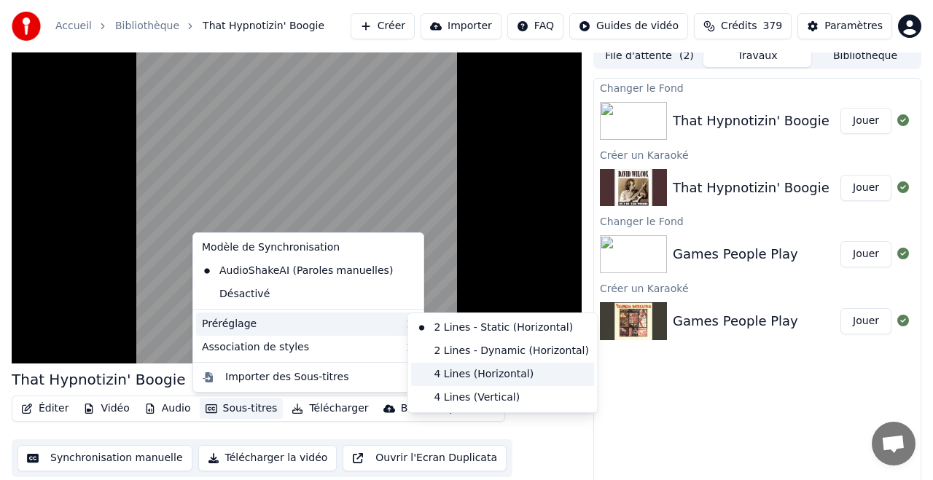
click at [485, 371] on div "4 Lines (Horizontal)" at bounding box center [503, 374] width 184 height 23
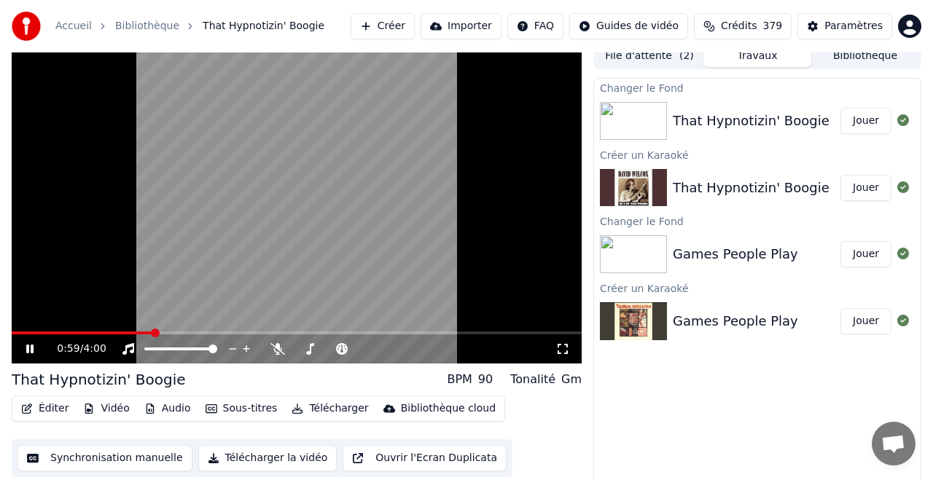
click at [871, 118] on button "Jouer" at bounding box center [865, 121] width 51 height 26
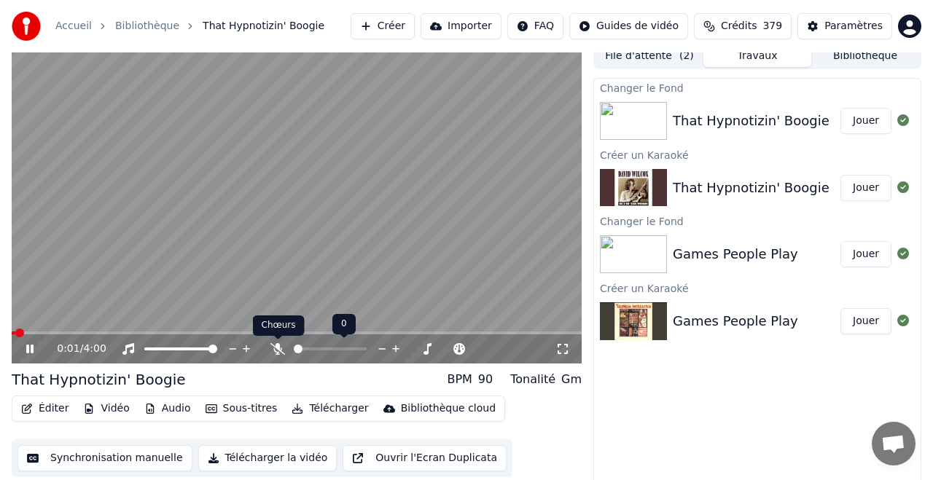
click at [278, 351] on icon at bounding box center [277, 349] width 15 height 12
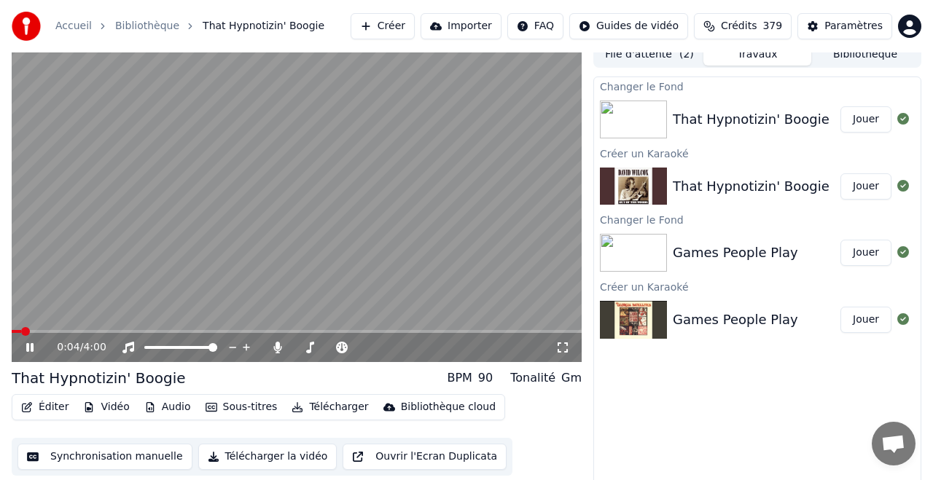
click at [52, 334] on div "0:04 / 4:00" at bounding box center [297, 347] width 570 height 29
click at [47, 332] on span at bounding box center [297, 331] width 570 height 3
click at [76, 330] on span at bounding box center [297, 331] width 570 height 3
click at [103, 331] on span at bounding box center [297, 331] width 570 height 3
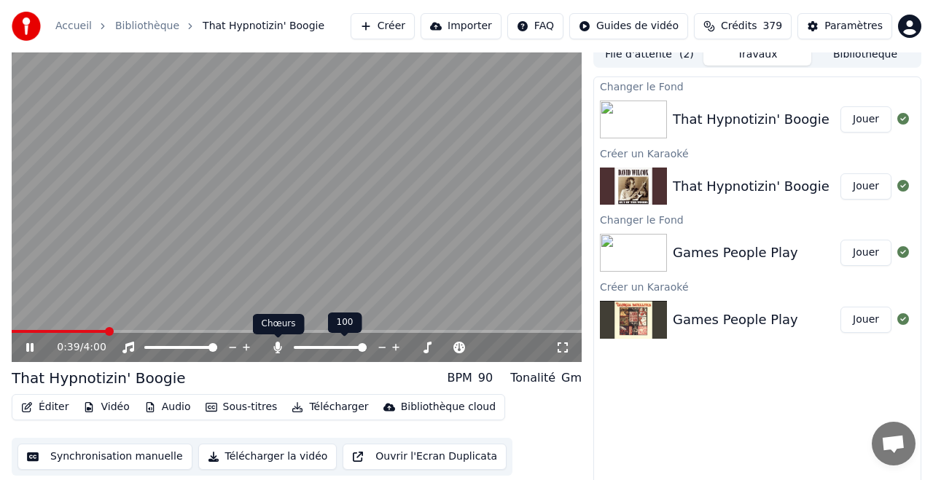
click at [276, 349] on icon at bounding box center [277, 348] width 15 height 12
click at [279, 350] on icon at bounding box center [277, 348] width 15 height 12
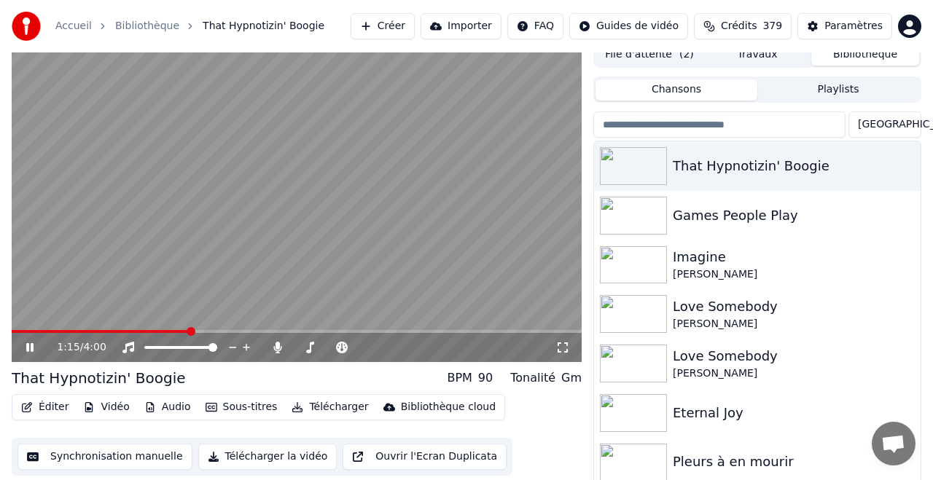
click at [860, 57] on button "Bibliothèque" at bounding box center [865, 54] width 108 height 21
click at [31, 348] on icon at bounding box center [29, 347] width 7 height 9
click at [391, 21] on button "Créer" at bounding box center [382, 26] width 64 height 26
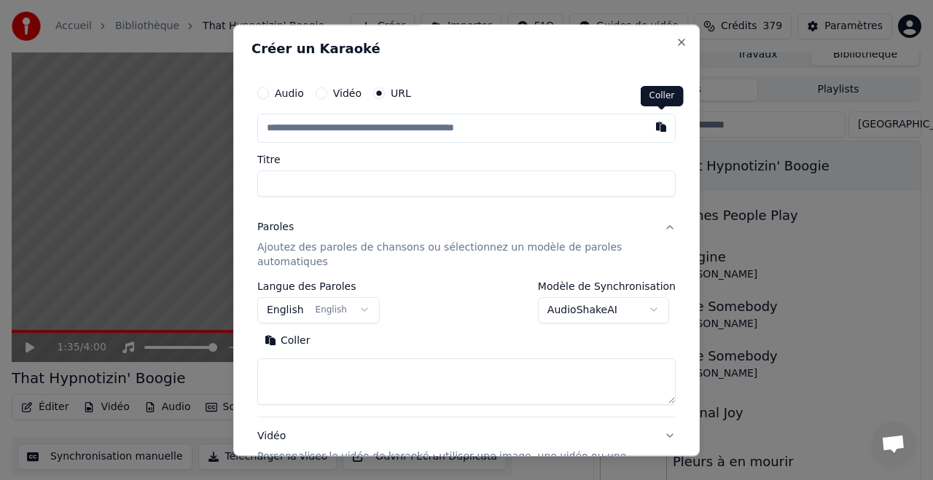
click at [662, 125] on button "button" at bounding box center [660, 127] width 29 height 26
type input "**********"
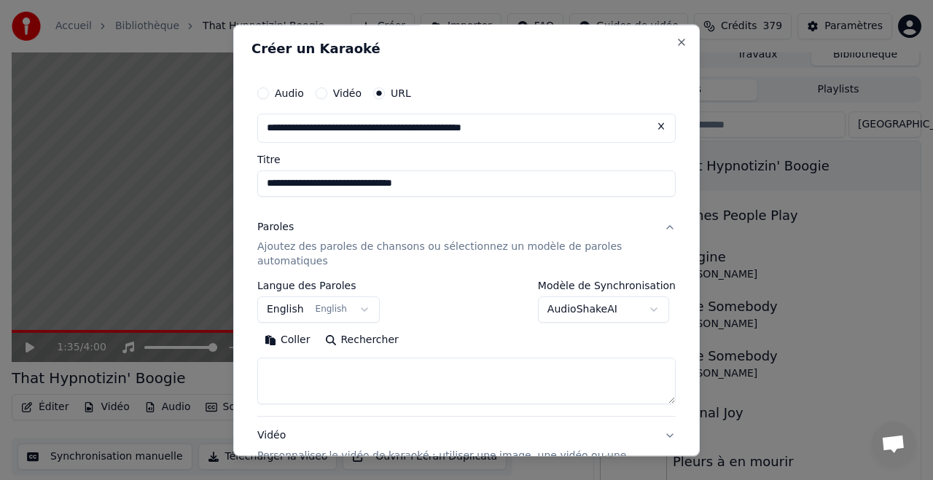
click at [670, 227] on button "Paroles Ajoutez des paroles de chansons ou sélectionnez un modèle de paroles au…" at bounding box center [466, 244] width 418 height 73
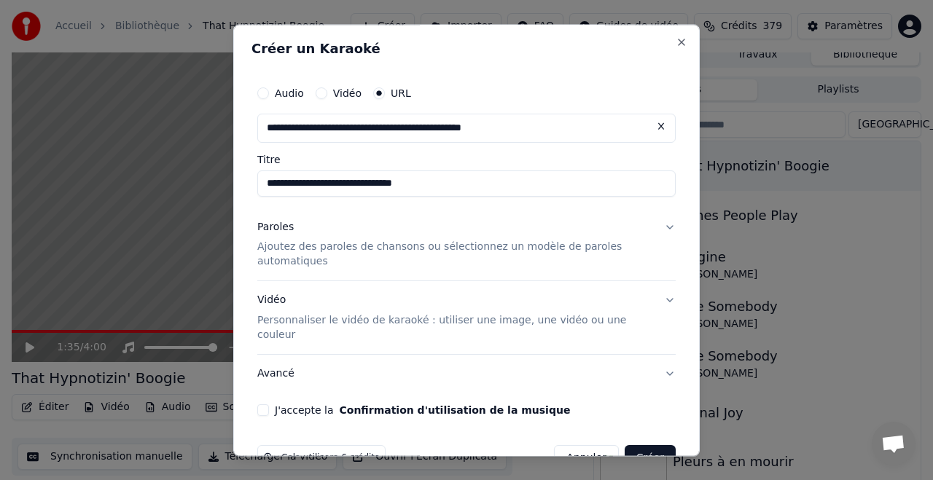
click at [668, 226] on button "Paroles Ajoutez des paroles de chansons ou sélectionnez un modèle de paroles au…" at bounding box center [466, 244] width 418 height 73
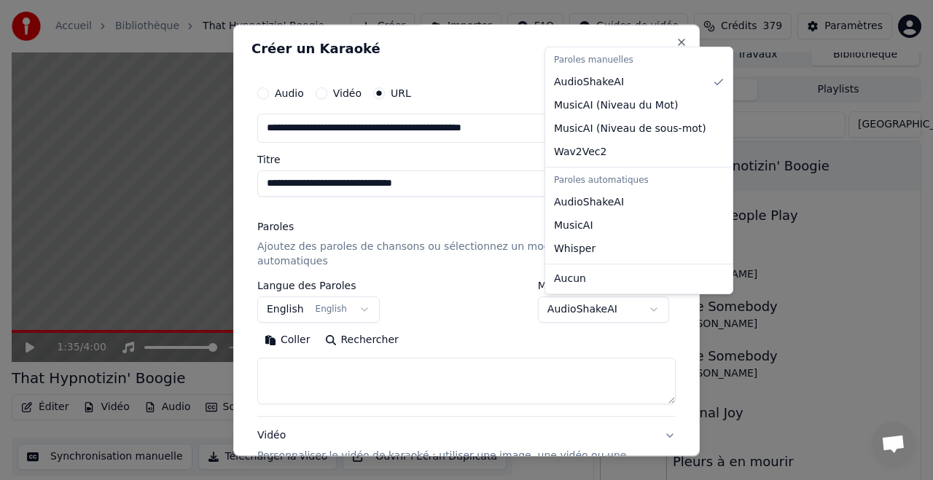
click at [659, 309] on body "**********" at bounding box center [466, 229] width 933 height 480
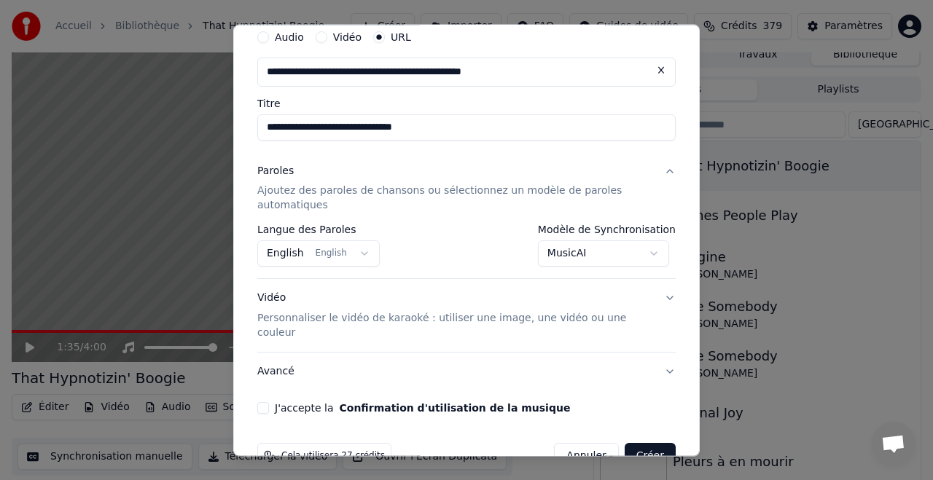
scroll to position [79, 0]
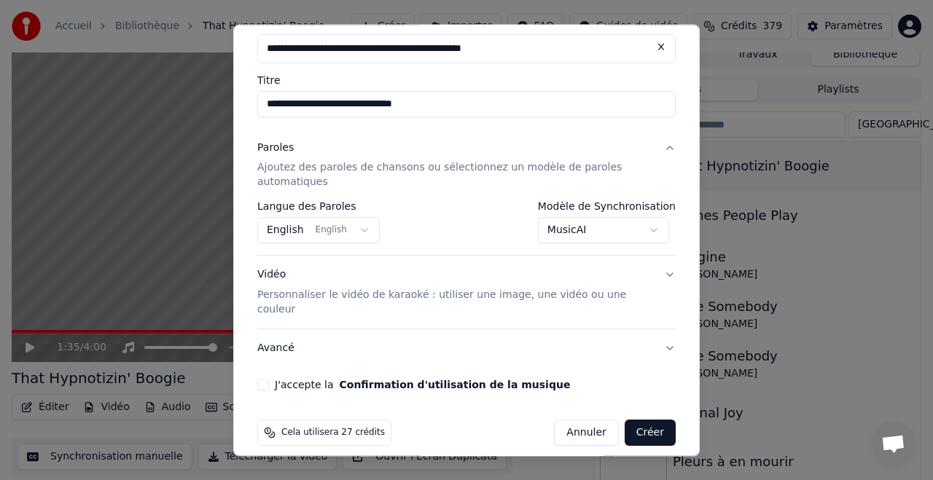
click at [267, 380] on button "J'accepte la Confirmation d'utilisation de la musique" at bounding box center [263, 386] width 12 height 12
click at [648, 420] on button "Créer" at bounding box center [649, 433] width 51 height 26
select select "**********"
select select
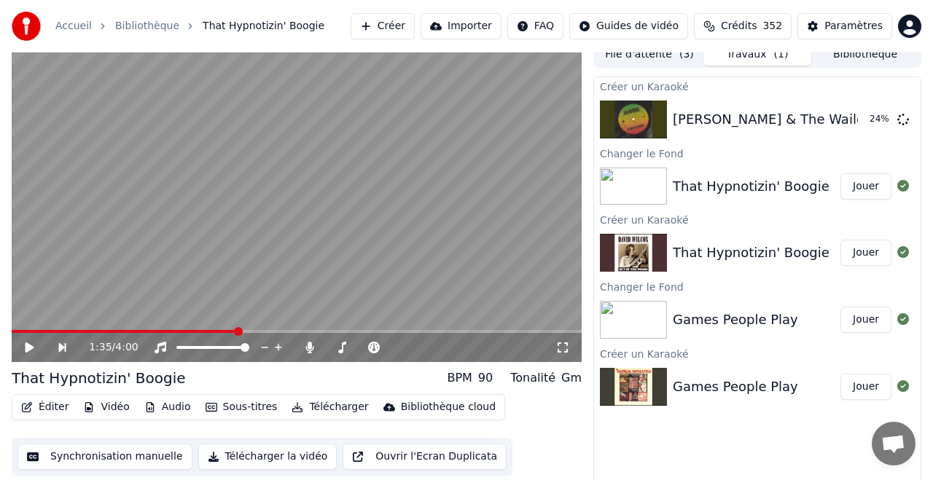
click at [399, 26] on button "Créer" at bounding box center [382, 26] width 64 height 26
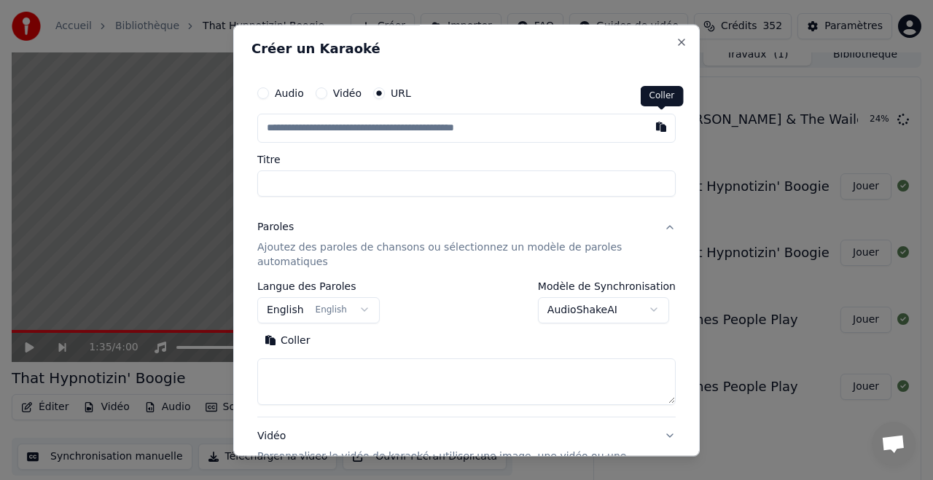
click at [662, 127] on button "button" at bounding box center [660, 127] width 29 height 26
type input "**********"
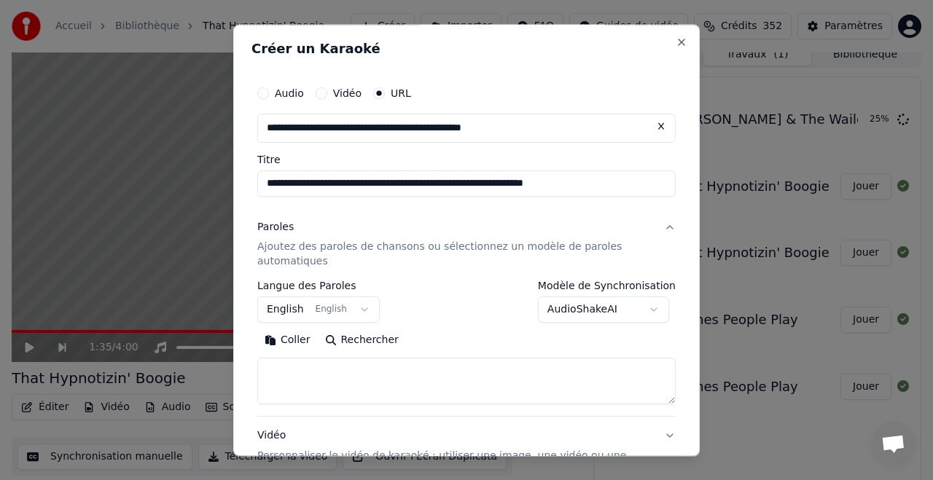
click at [659, 309] on body "**********" at bounding box center [466, 229] width 933 height 480
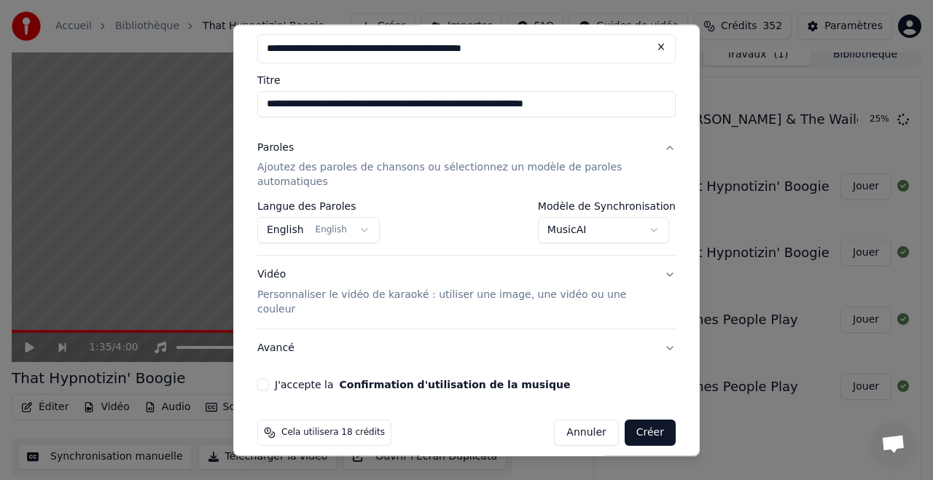
click at [260, 380] on button "J'accepte la Confirmation d'utilisation de la musique" at bounding box center [263, 386] width 12 height 12
click at [650, 420] on button "Créer" at bounding box center [649, 433] width 51 height 26
select select "**********"
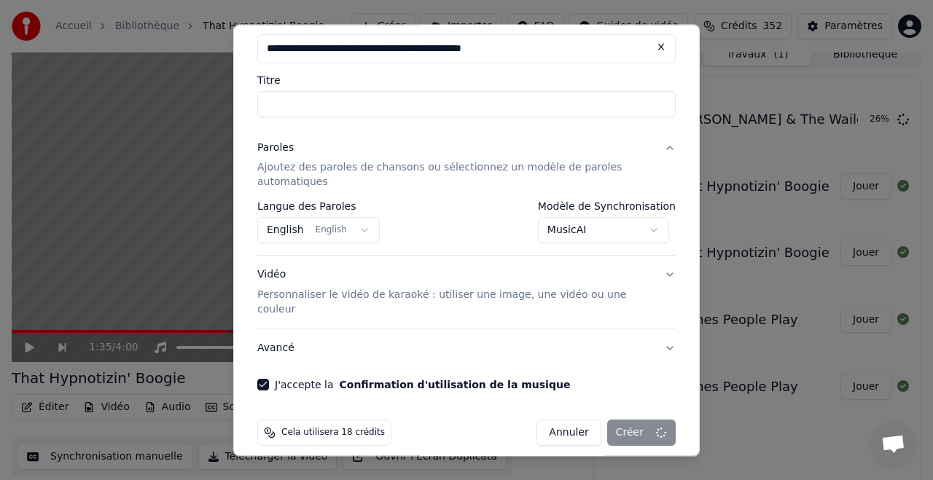
select select
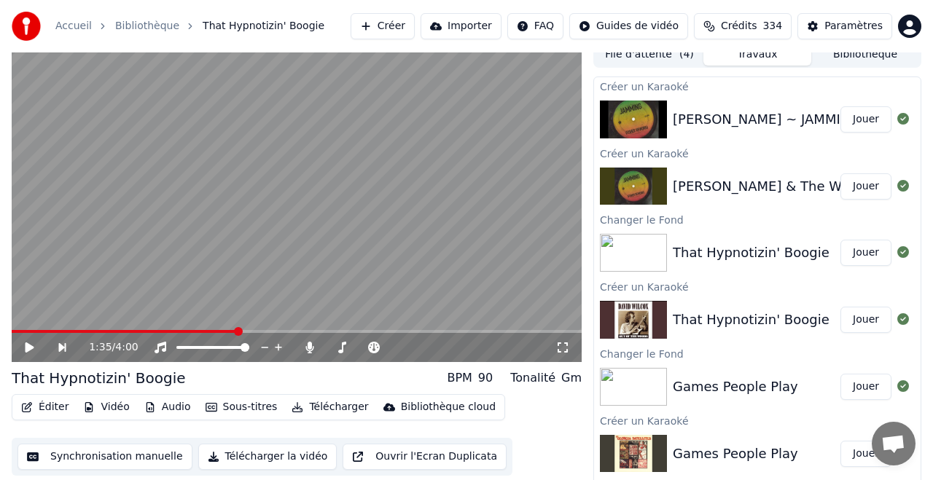
click at [874, 124] on button "Jouer" at bounding box center [865, 119] width 51 height 26
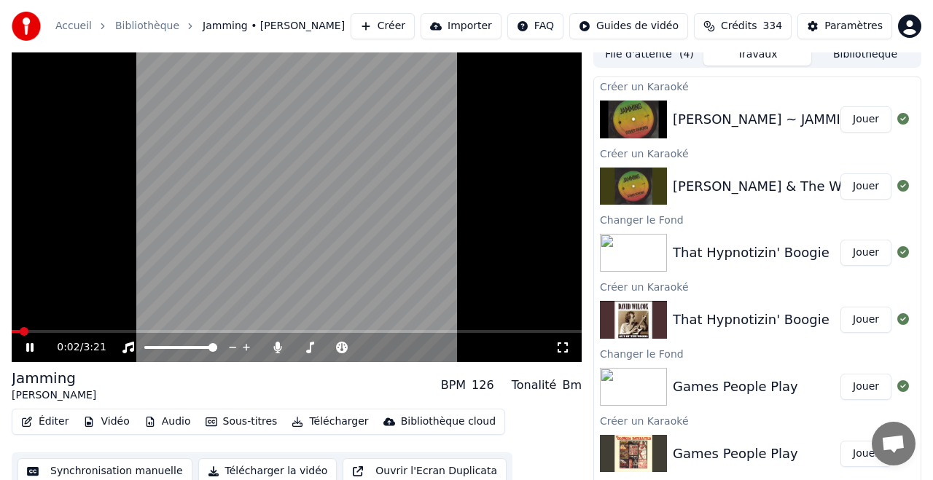
click at [51, 332] on span at bounding box center [297, 331] width 570 height 3
click at [20, 342] on div "0:15 / 3:21" at bounding box center [297, 346] width 570 height 32
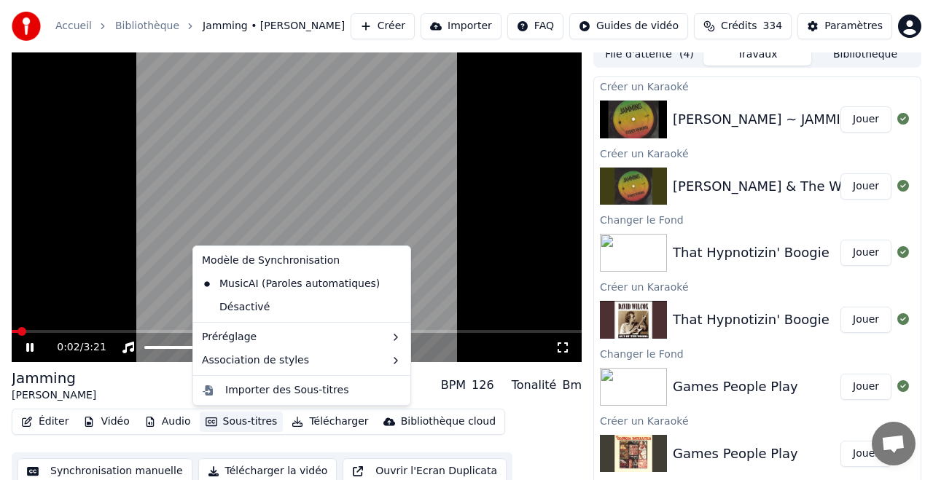
click at [230, 420] on button "Sous-titres" at bounding box center [242, 422] width 84 height 20
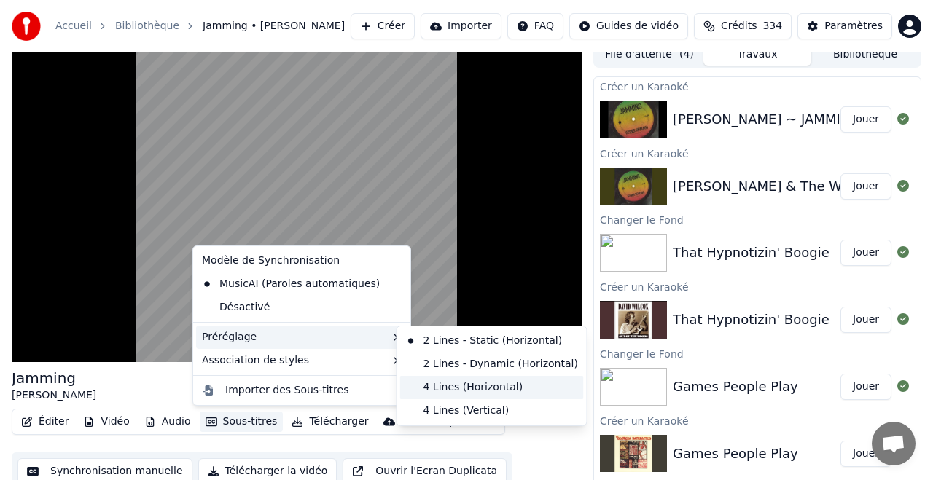
click at [483, 388] on div "4 Lines (Horizontal)" at bounding box center [492, 387] width 184 height 23
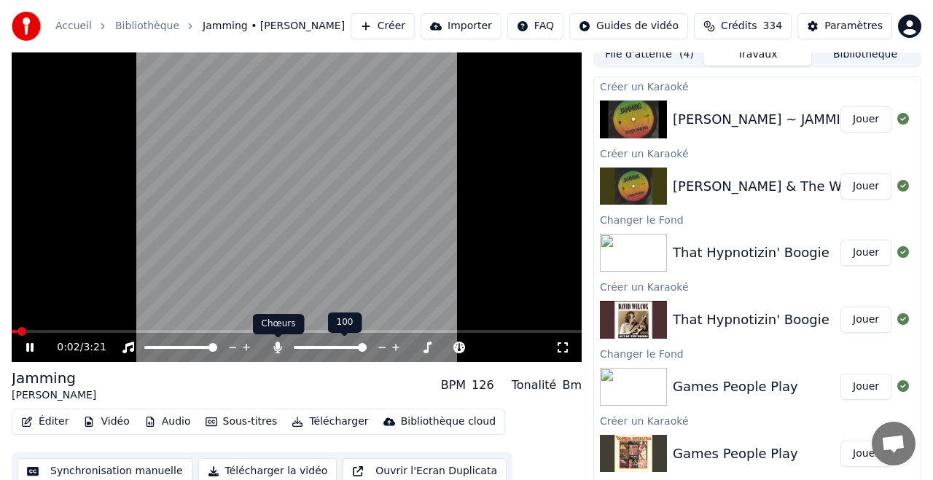
click at [278, 348] on icon at bounding box center [278, 348] width 8 height 12
click at [278, 348] on icon at bounding box center [277, 348] width 15 height 12
click at [278, 347] on icon at bounding box center [278, 348] width 8 height 12
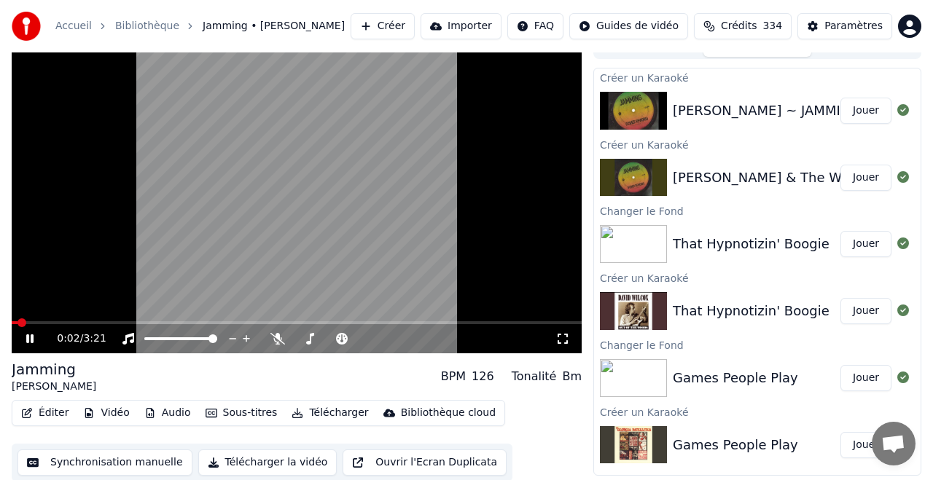
scroll to position [19, 0]
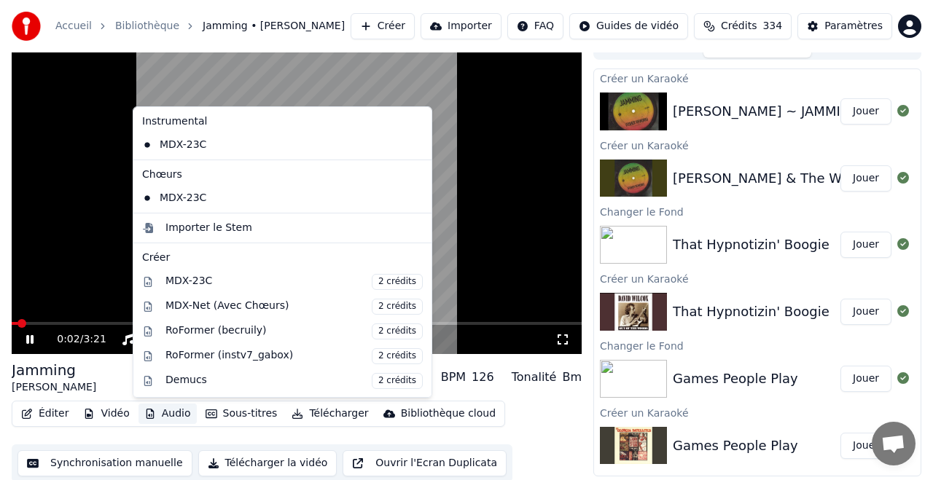
click at [167, 412] on button "Audio" at bounding box center [167, 414] width 58 height 20
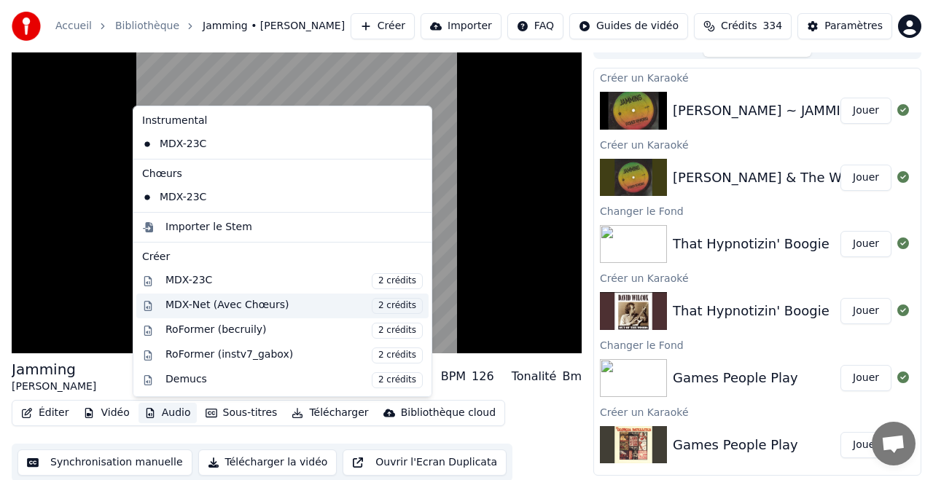
click at [230, 305] on div "MDX-Net (Avec Chœurs) 2 crédits" at bounding box center [293, 306] width 257 height 16
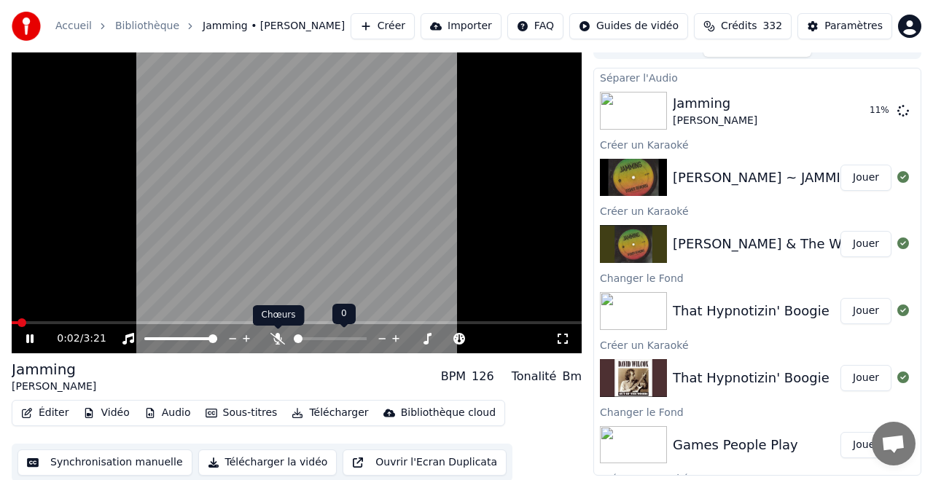
click at [278, 336] on icon at bounding box center [277, 339] width 15 height 12
click at [278, 336] on icon at bounding box center [278, 339] width 8 height 12
click at [278, 336] on icon at bounding box center [277, 339] width 15 height 12
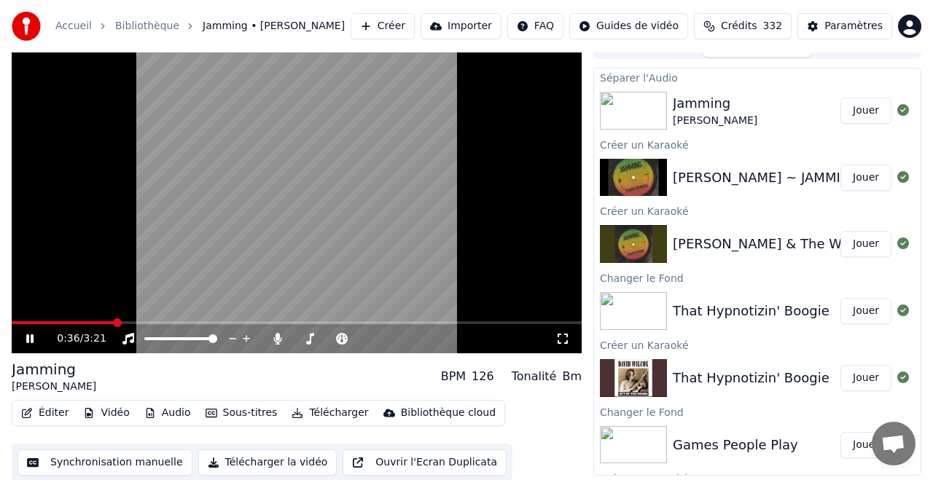
click at [858, 109] on button "Jouer" at bounding box center [865, 111] width 51 height 26
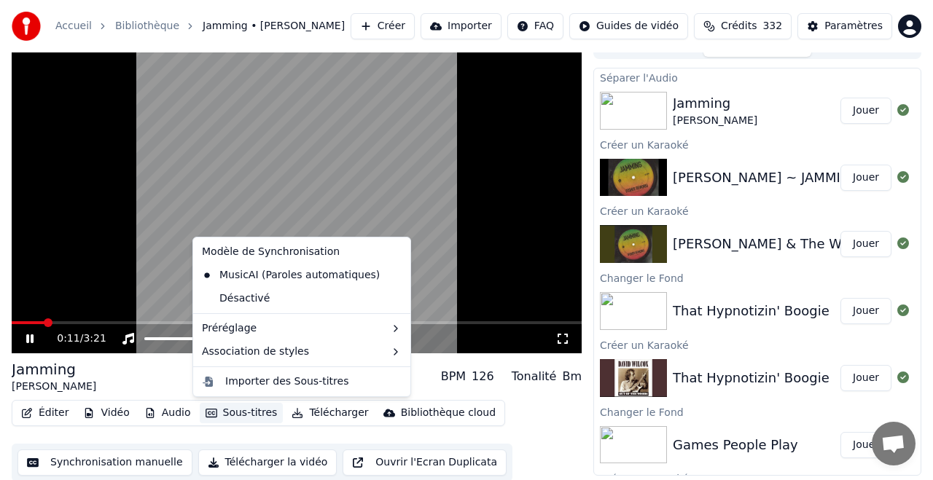
click at [246, 413] on button "Sous-titres" at bounding box center [242, 413] width 84 height 20
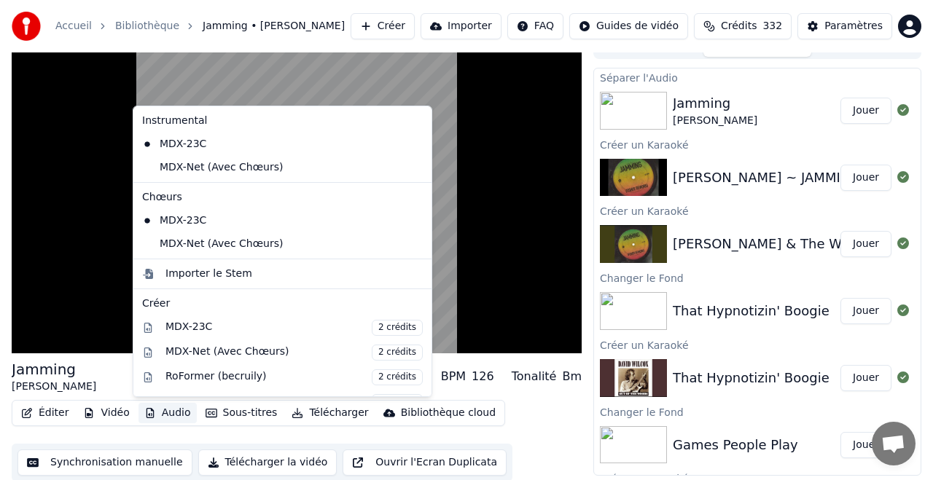
click at [763, 58] on div "File d'attente ( 4 ) Travaux Bibliothèque" at bounding box center [757, 46] width 328 height 26
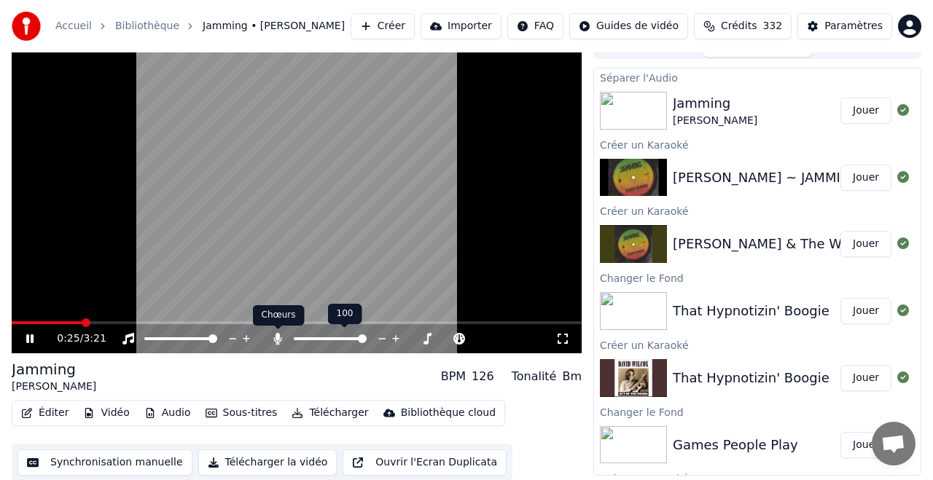
click at [278, 338] on icon at bounding box center [278, 339] width 8 height 12
drag, startPoint x: 279, startPoint y: 341, endPoint x: 290, endPoint y: 340, distance: 11.0
click at [279, 341] on icon at bounding box center [277, 339] width 15 height 12
click at [301, 339] on span at bounding box center [305, 338] width 9 height 9
click at [279, 343] on div at bounding box center [336, 339] width 132 height 15
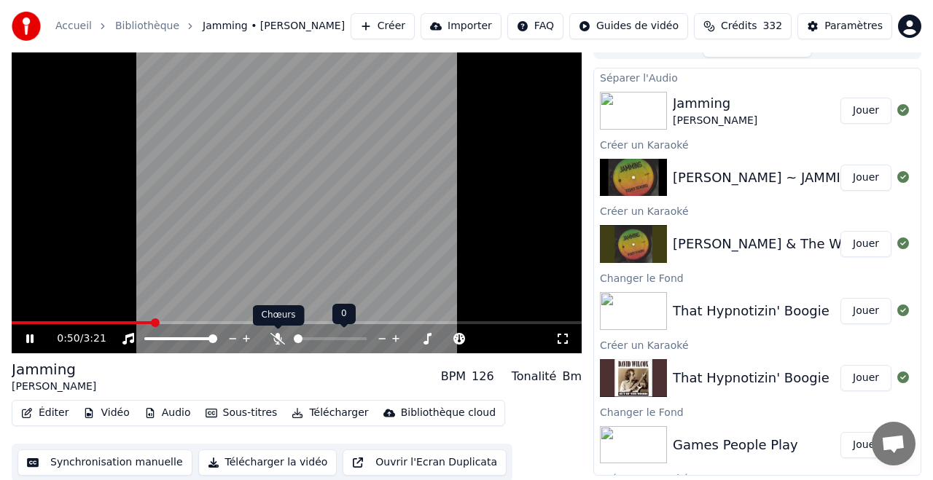
click at [278, 342] on icon at bounding box center [277, 339] width 15 height 12
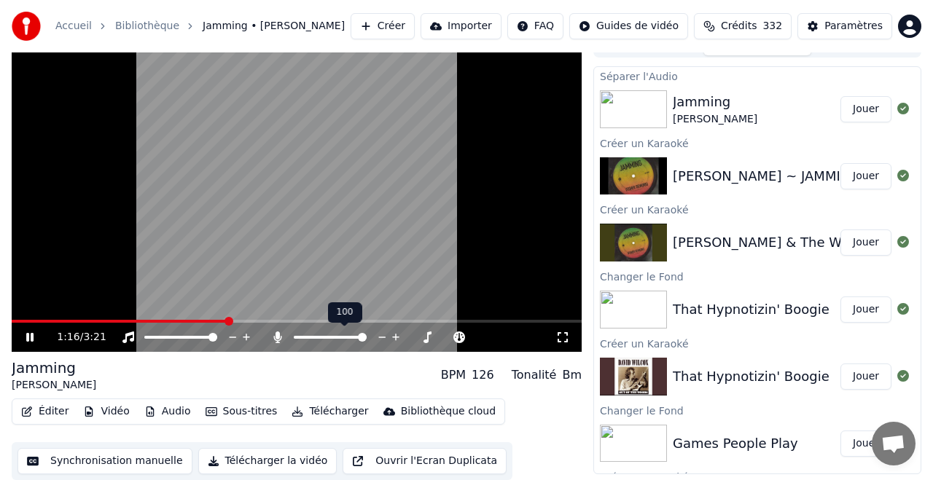
click at [277, 336] on icon at bounding box center [278, 338] width 8 height 12
click at [278, 334] on icon at bounding box center [277, 338] width 15 height 12
click at [278, 335] on icon at bounding box center [278, 338] width 8 height 12
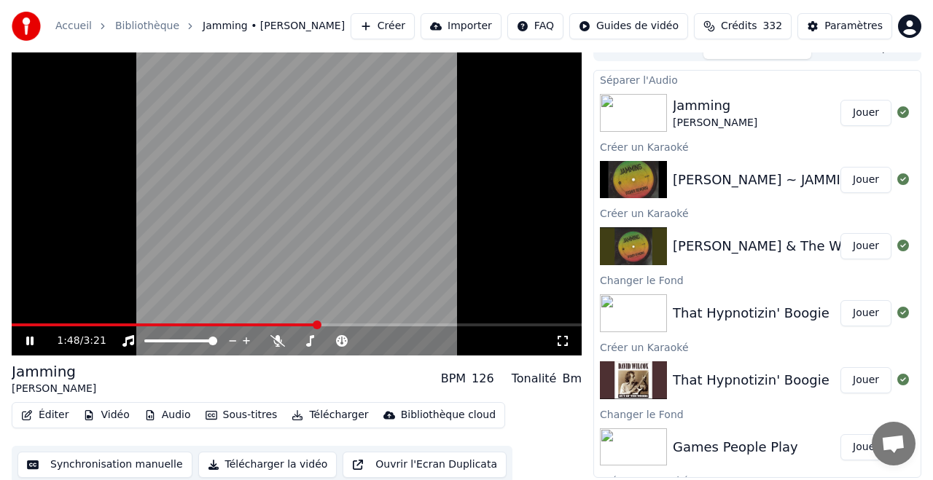
click at [173, 414] on button "Audio" at bounding box center [167, 415] width 58 height 20
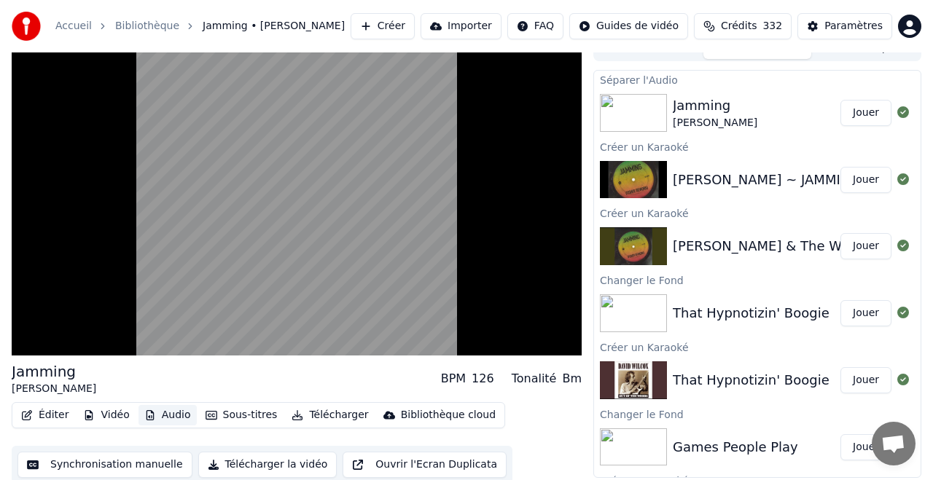
click at [173, 413] on button "Audio" at bounding box center [167, 415] width 58 height 20
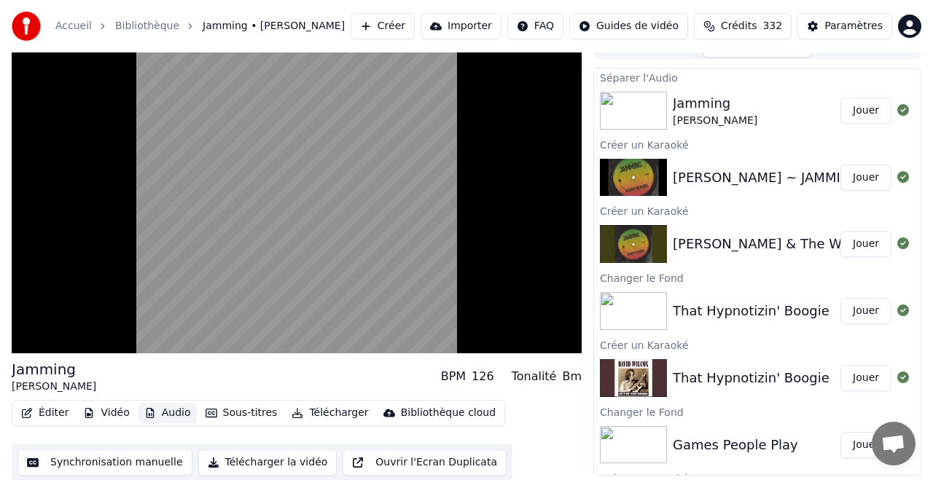
scroll to position [21, 0]
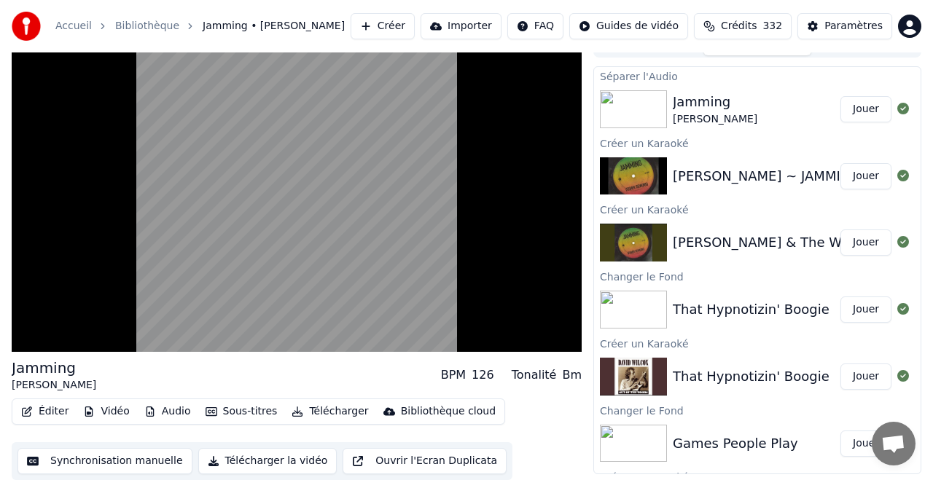
click at [867, 308] on button "Jouer" at bounding box center [865, 310] width 51 height 26
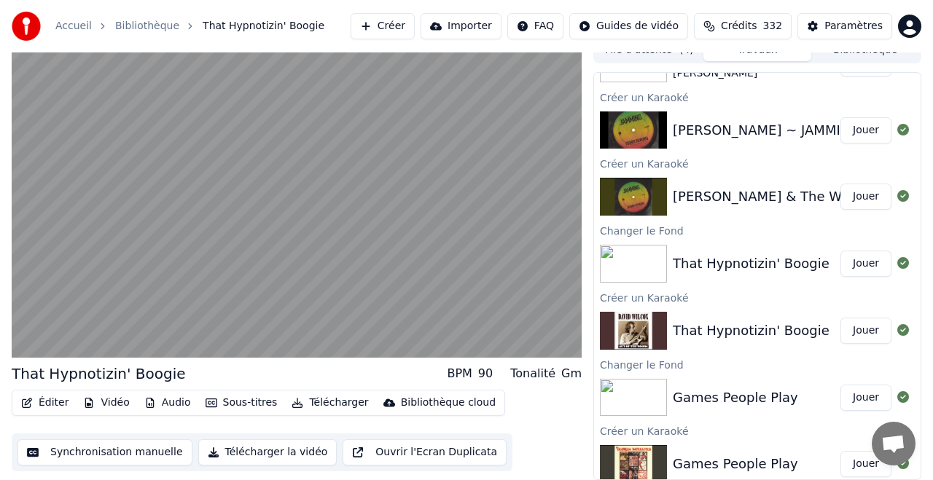
scroll to position [61, 0]
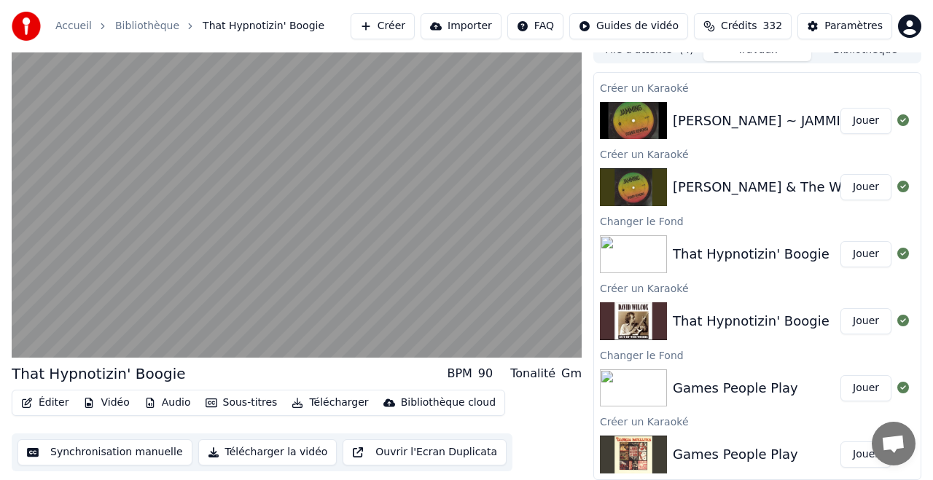
click at [864, 388] on button "Jouer" at bounding box center [865, 388] width 51 height 26
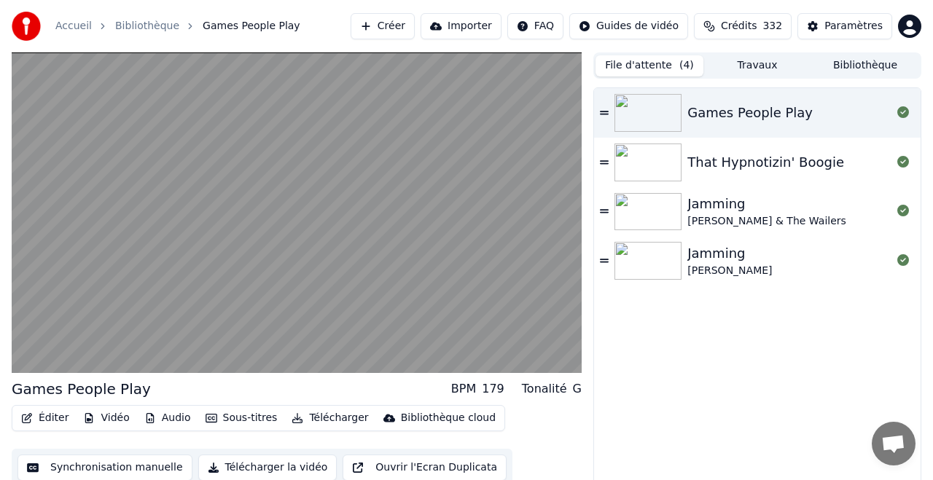
click at [647, 62] on button "File d'attente ( 4 )" at bounding box center [649, 65] width 108 height 21
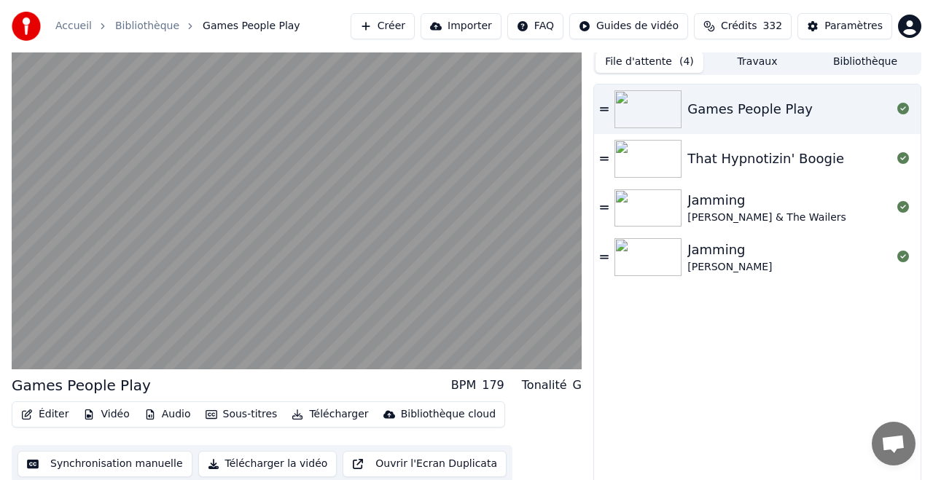
scroll to position [7, 0]
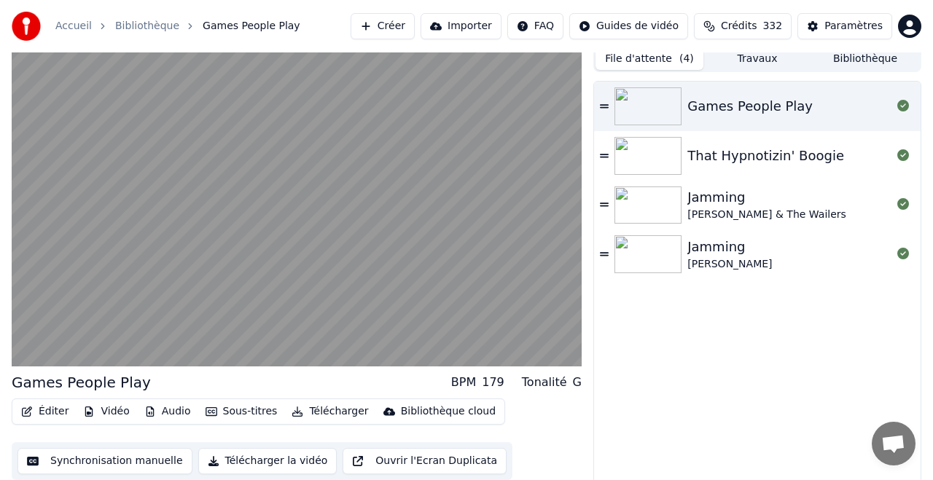
click at [722, 248] on div "Jamming" at bounding box center [729, 247] width 85 height 20
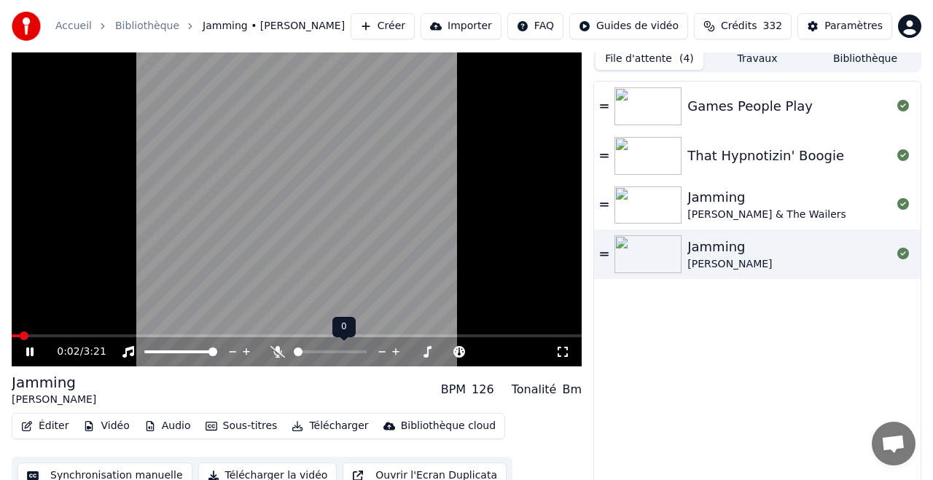
click at [275, 351] on icon at bounding box center [277, 352] width 15 height 12
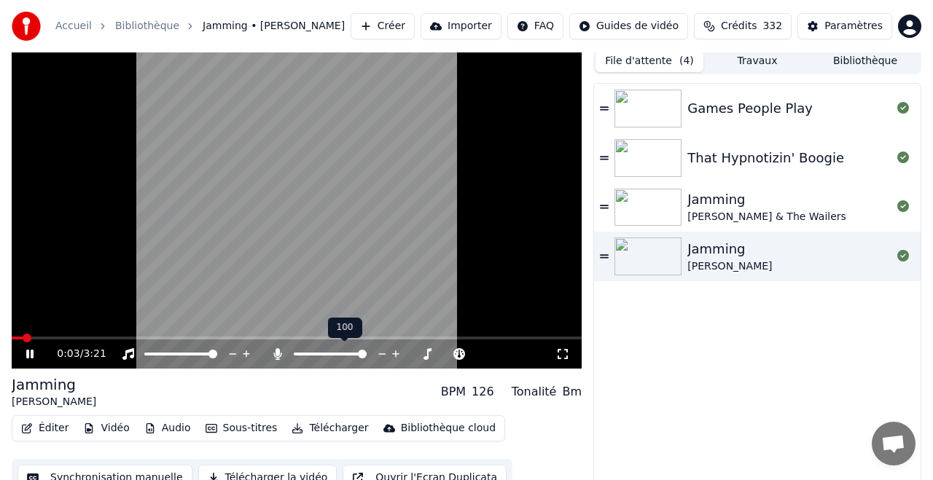
click at [276, 351] on icon at bounding box center [278, 354] width 8 height 12
click at [293, 340] on div "0:04 / 3:21" at bounding box center [297, 354] width 570 height 29
click at [294, 338] on span at bounding box center [297, 338] width 570 height 3
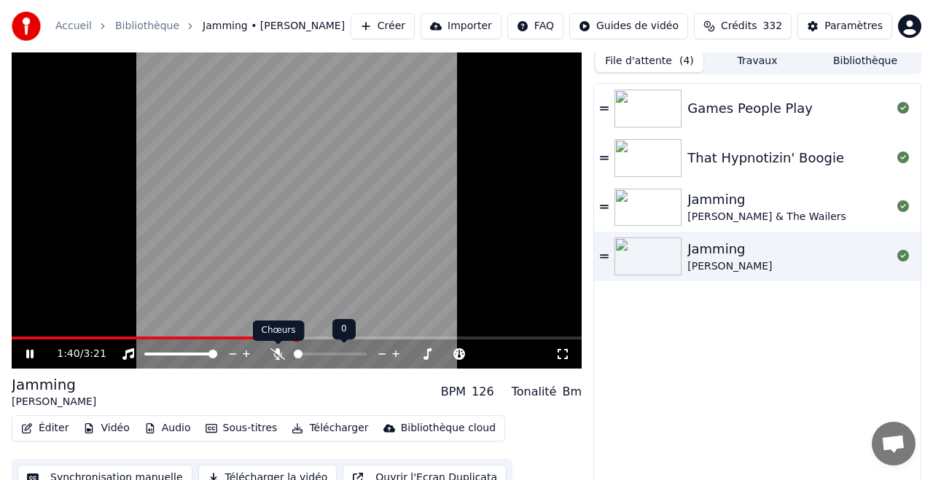
click at [275, 352] on icon at bounding box center [277, 354] width 15 height 12
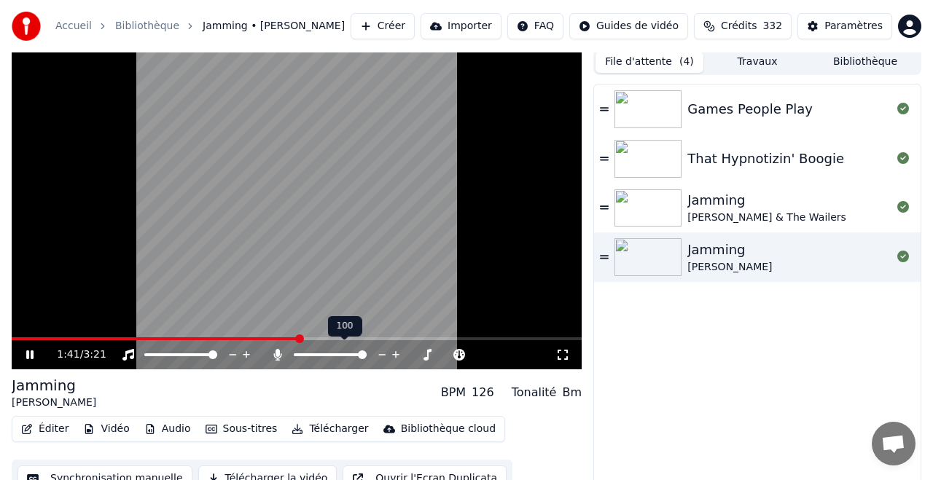
click at [278, 350] on icon at bounding box center [278, 355] width 8 height 12
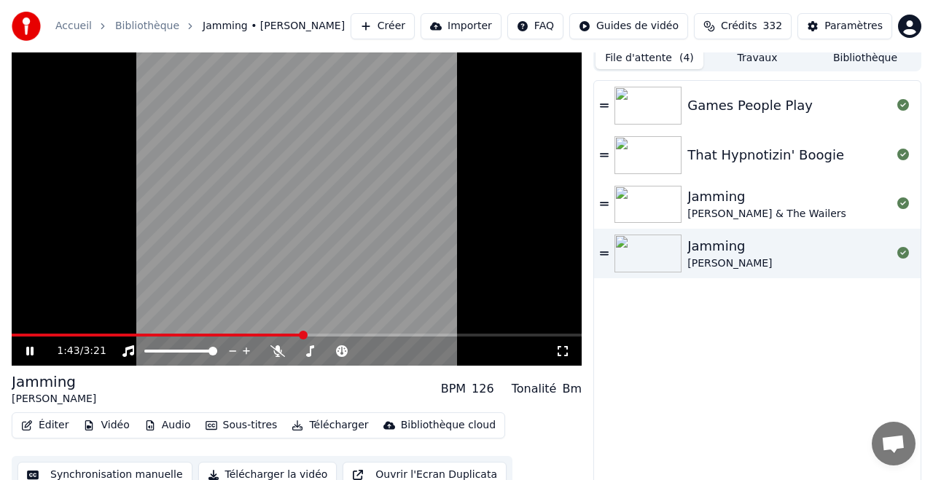
click at [723, 197] on div "Jamming" at bounding box center [766, 197] width 159 height 20
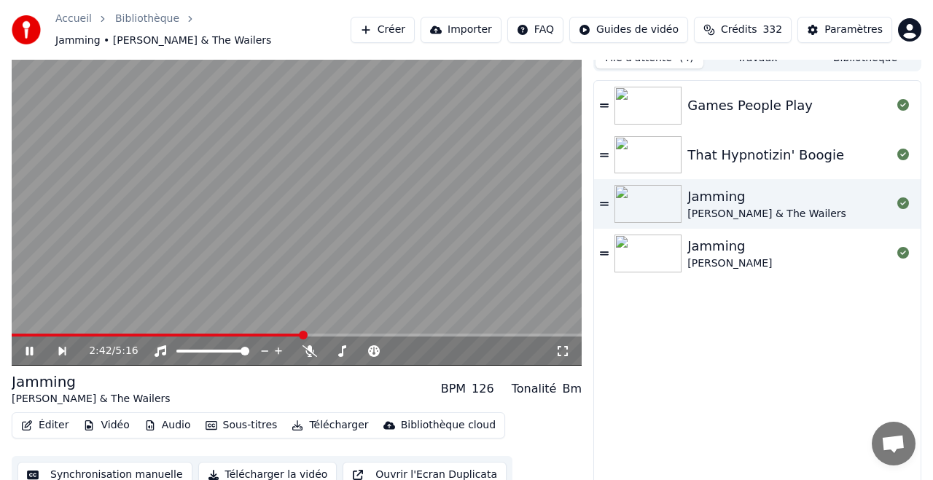
click at [302, 336] on span at bounding box center [297, 335] width 570 height 3
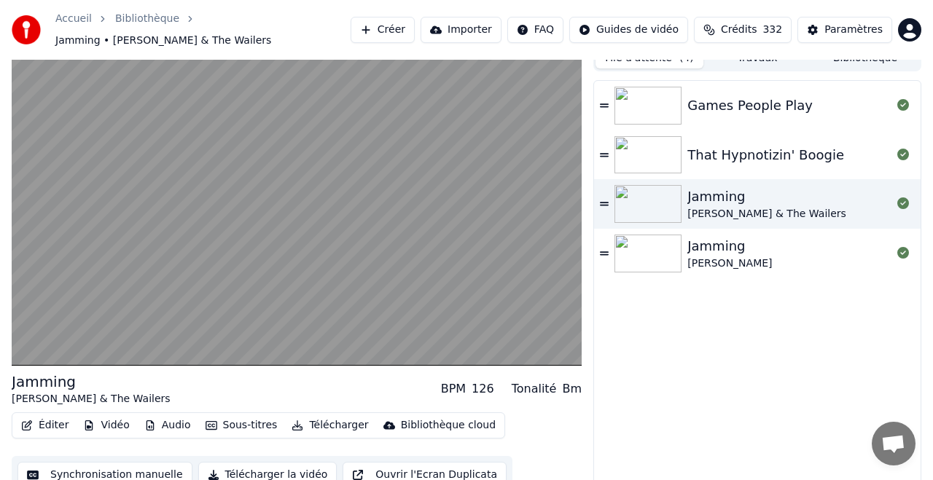
click at [605, 204] on icon at bounding box center [604, 204] width 9 height 10
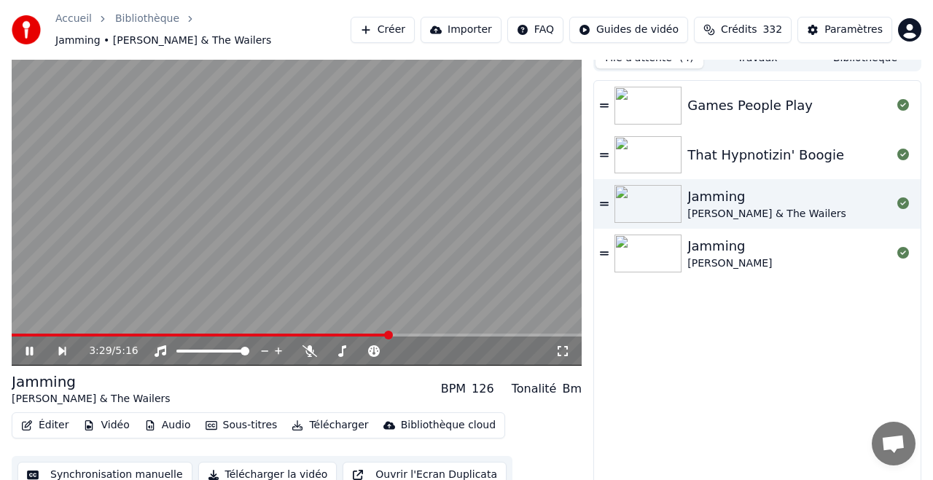
scroll to position [0, 0]
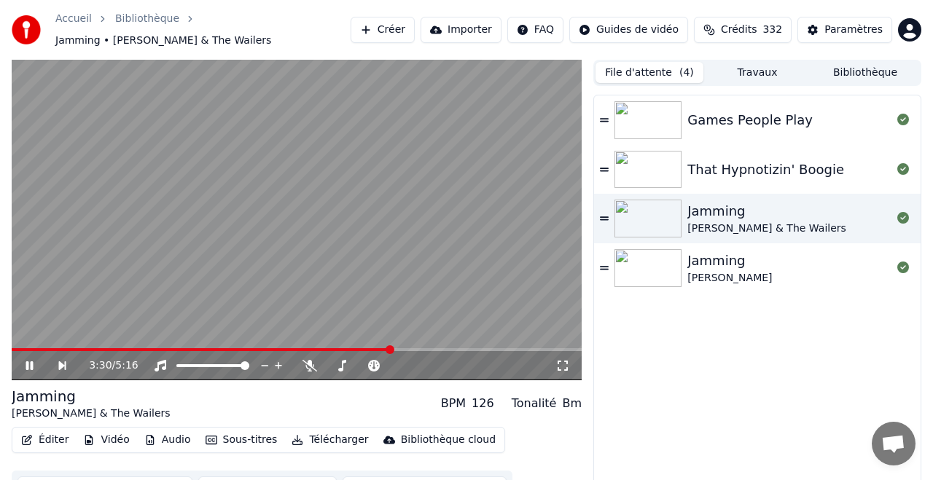
click at [655, 70] on button "File d'attente ( 4 )" at bounding box center [649, 72] width 108 height 21
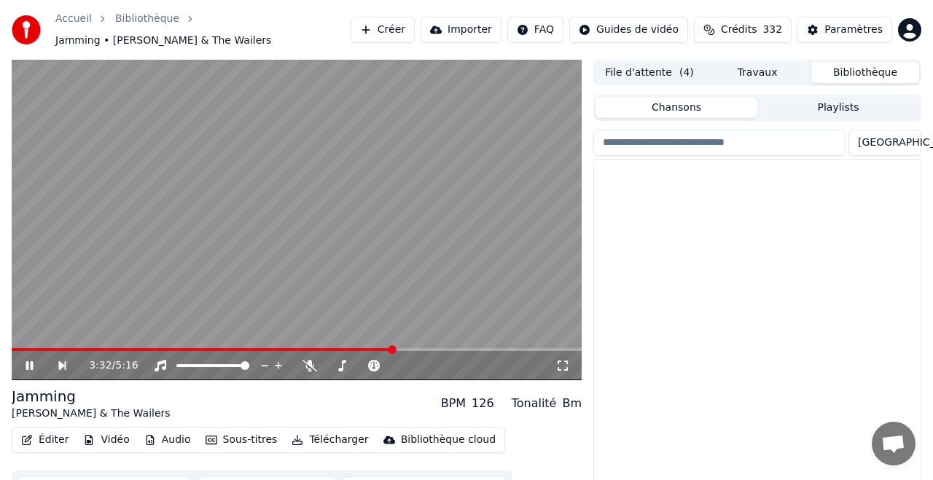
click at [858, 67] on button "Bibliothèque" at bounding box center [865, 72] width 108 height 21
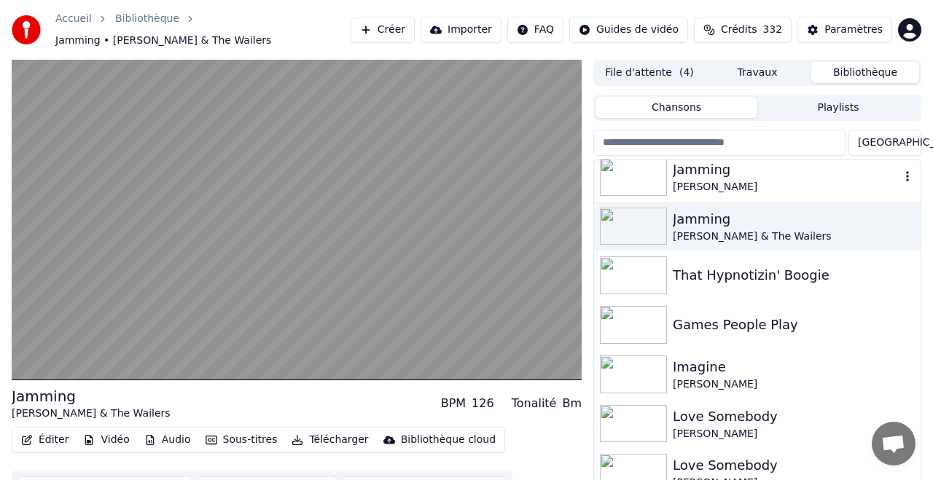
scroll to position [8, 0]
click at [705, 173] on div "Jamming" at bounding box center [785, 169] width 227 height 20
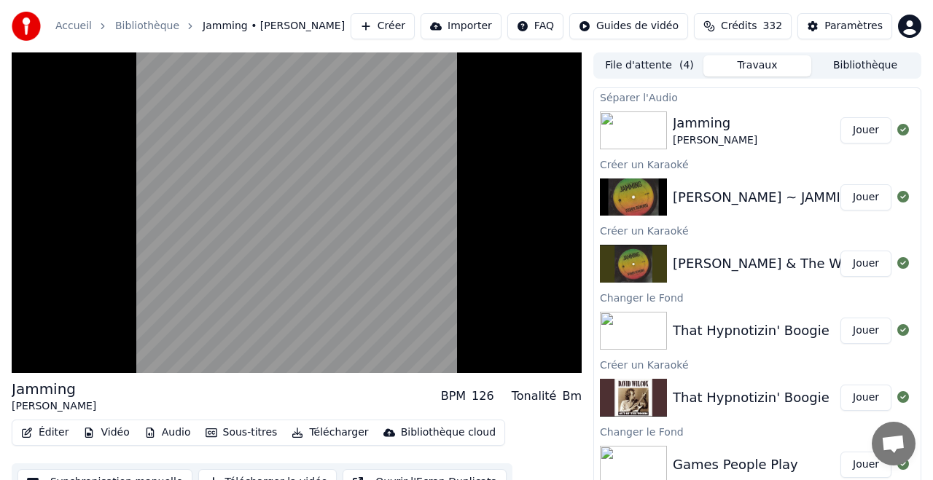
click at [761, 64] on button "Travaux" at bounding box center [757, 65] width 108 height 21
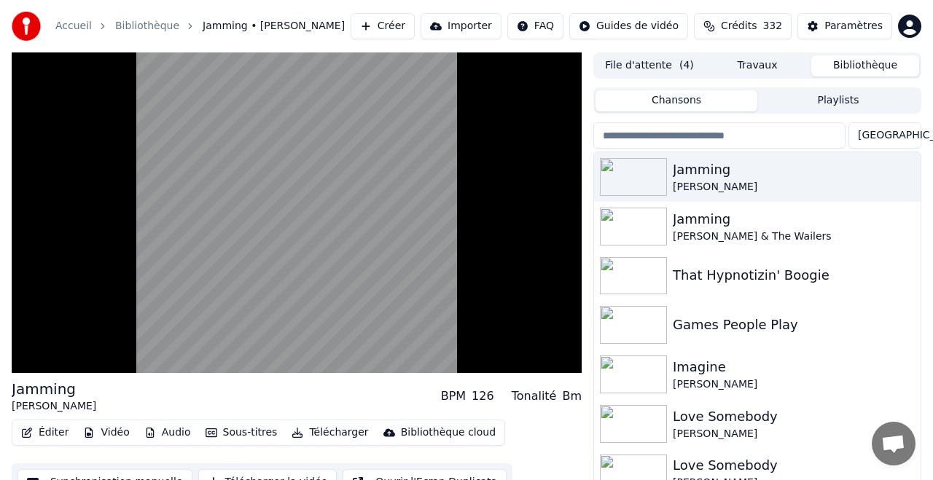
click at [855, 63] on button "Bibliothèque" at bounding box center [865, 65] width 108 height 21
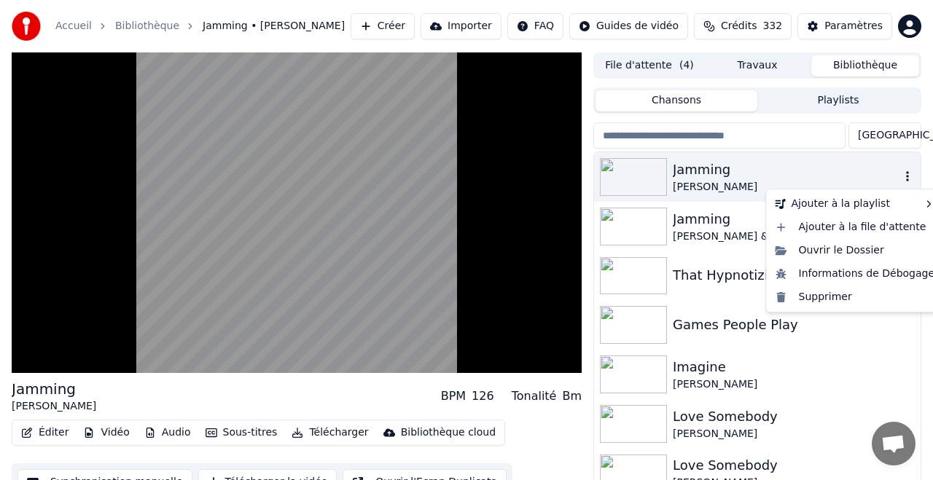
click at [909, 175] on icon "button" at bounding box center [907, 176] width 15 height 12
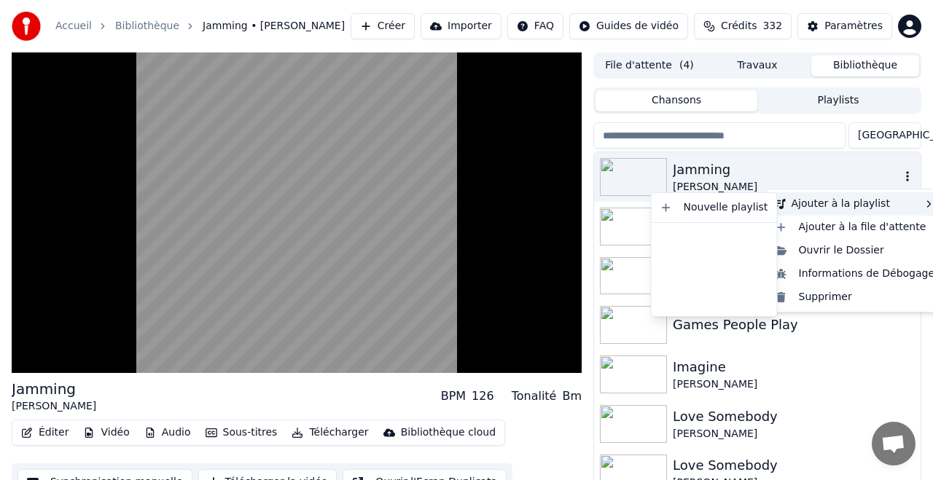
click at [850, 202] on div "Ajouter à la playlist" at bounding box center [854, 203] width 171 height 23
click at [836, 202] on div "Ajouter à la playlist" at bounding box center [854, 203] width 171 height 23
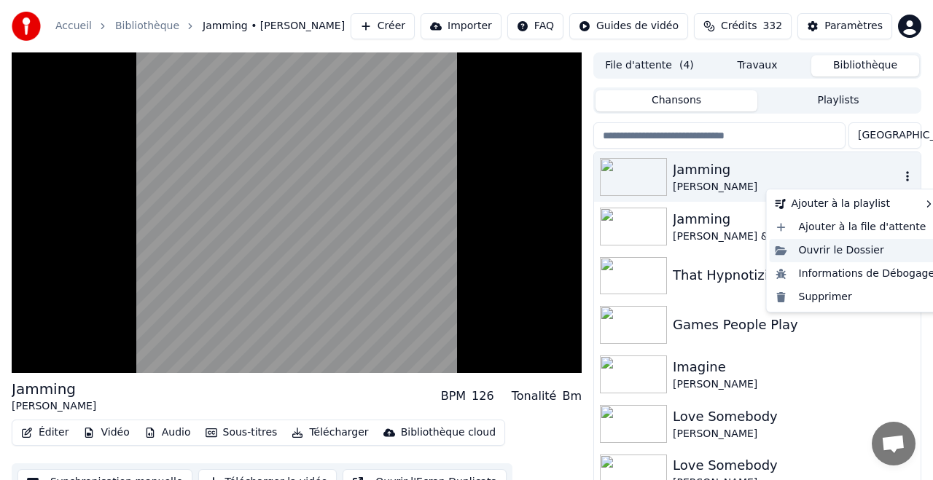
click at [839, 251] on div "Ouvrir le Dossier" at bounding box center [854, 250] width 171 height 23
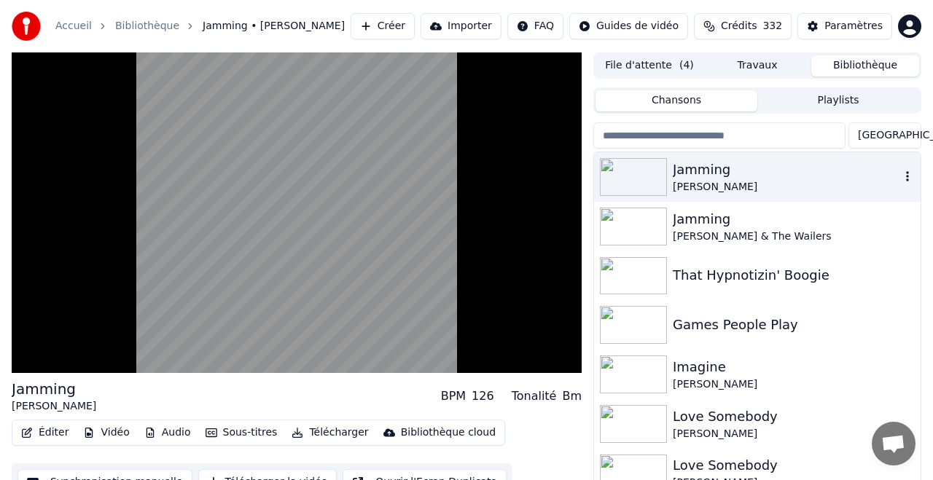
click at [645, 64] on button "File d'attente ( 4 )" at bounding box center [649, 65] width 108 height 21
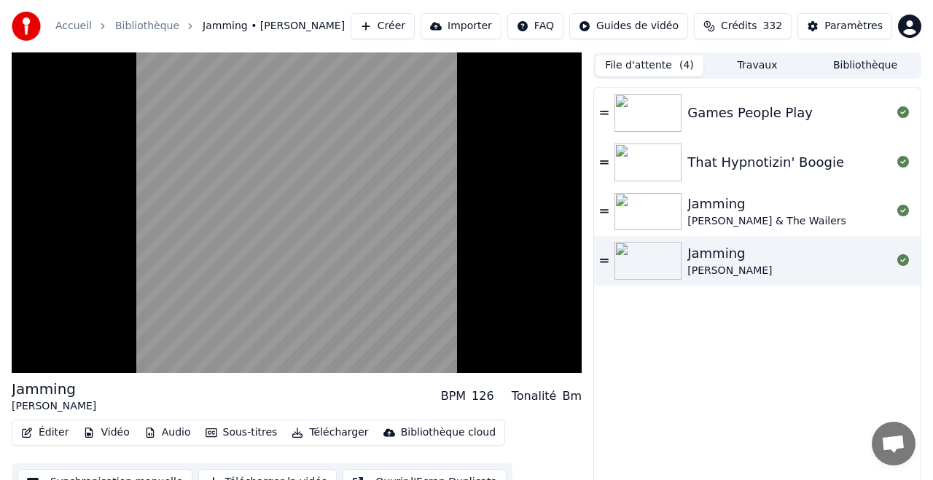
click at [605, 111] on icon at bounding box center [604, 113] width 9 height 4
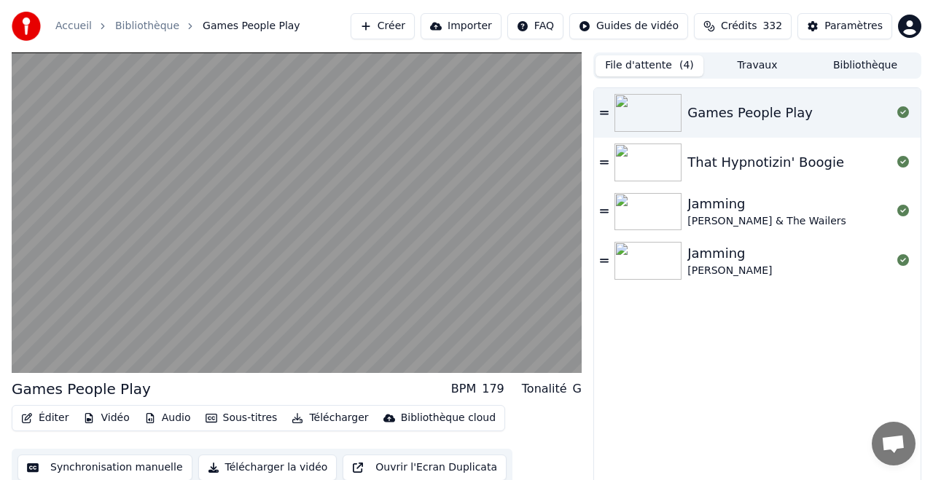
click at [850, 63] on button "Bibliothèque" at bounding box center [865, 65] width 108 height 21
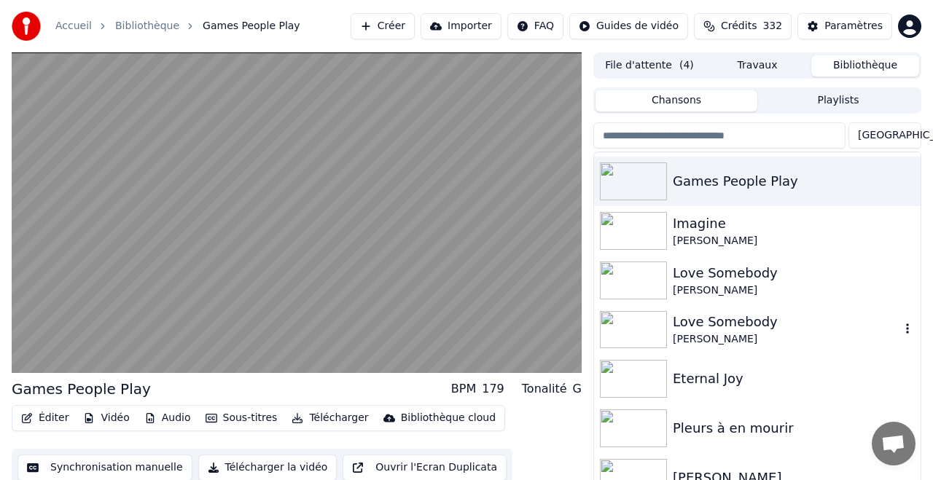
scroll to position [146, 0]
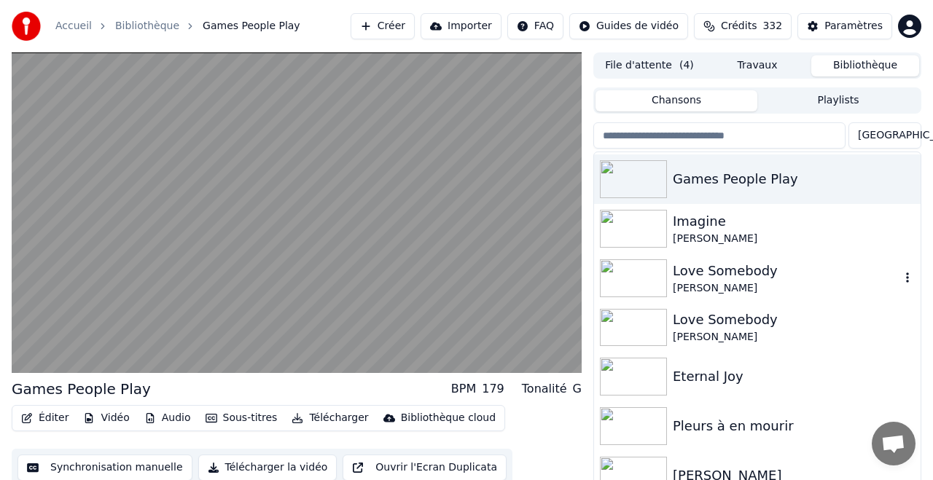
click at [645, 274] on img at bounding box center [633, 278] width 67 height 38
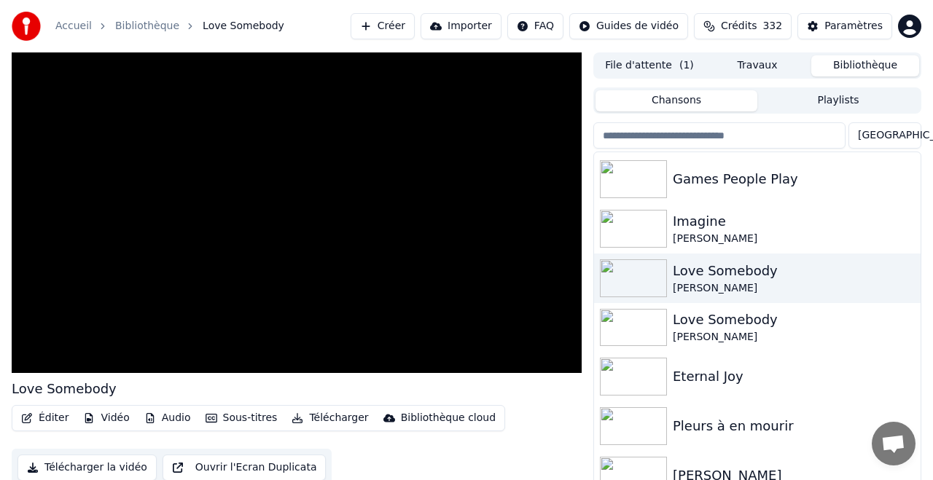
click at [654, 66] on button "File d'attente ( 1 )" at bounding box center [649, 65] width 108 height 21
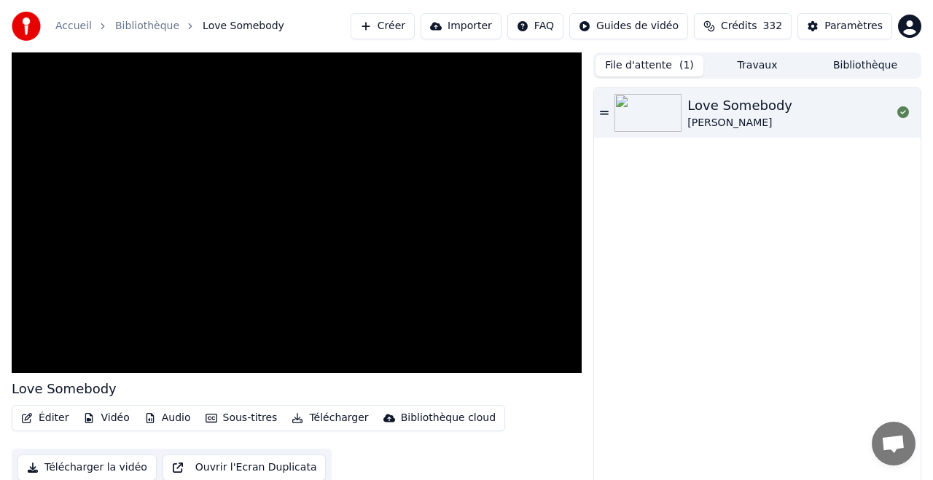
click at [857, 63] on button "Bibliothèque" at bounding box center [865, 65] width 108 height 21
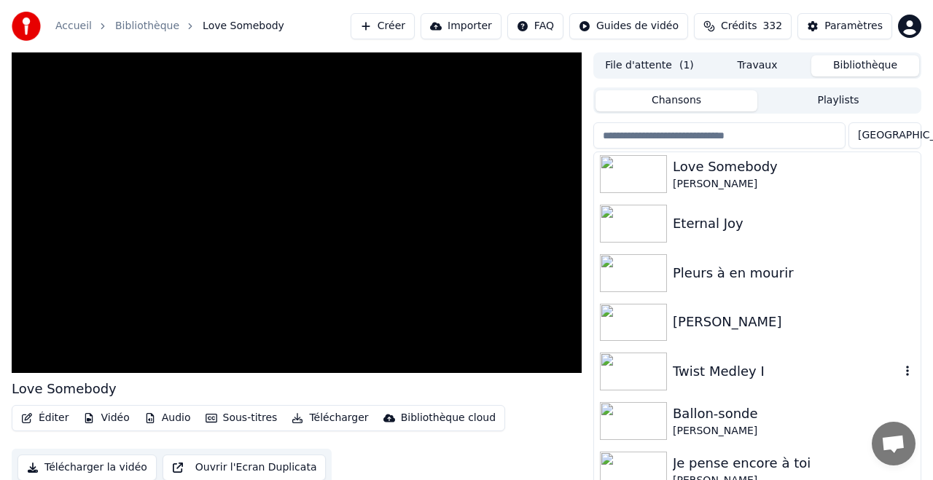
scroll to position [302, 0]
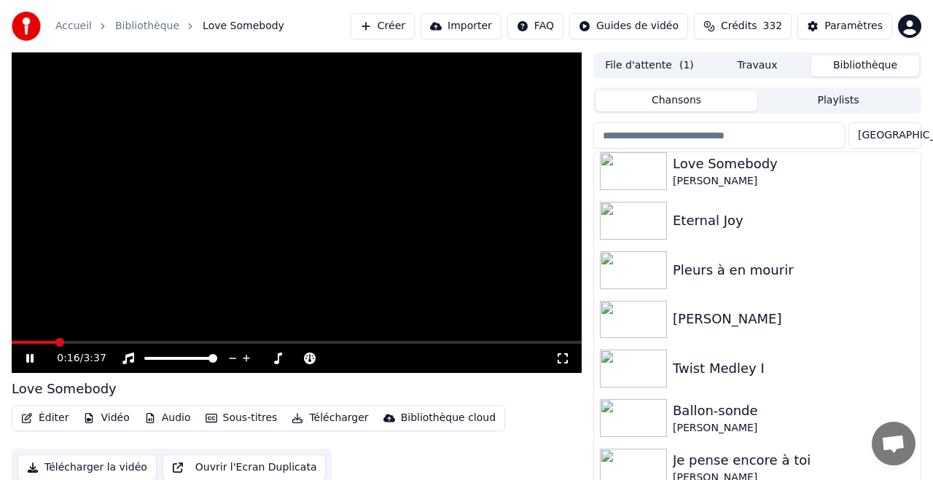
click at [30, 360] on icon at bounding box center [40, 359] width 34 height 12
click at [691, 362] on div "Twist Medley I" at bounding box center [785, 368] width 227 height 20
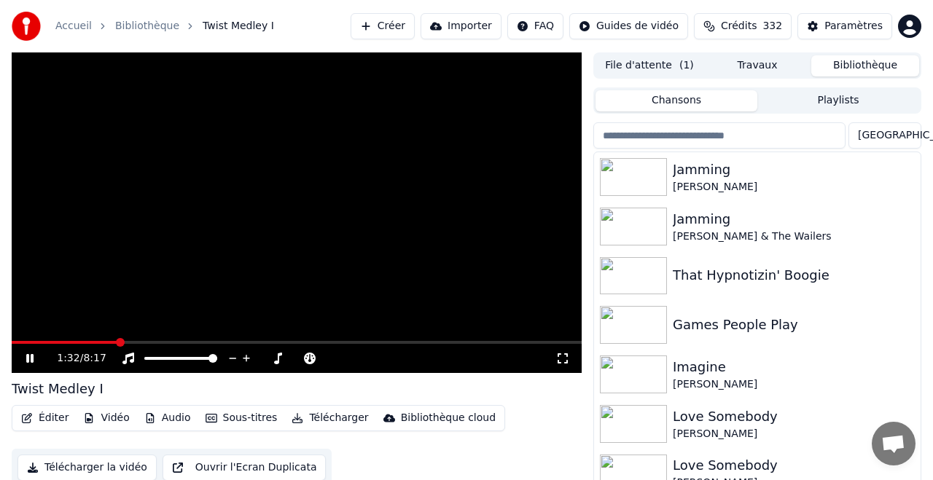
click at [31, 355] on icon at bounding box center [29, 358] width 7 height 9
